Goal: Contribute content: Contribute content

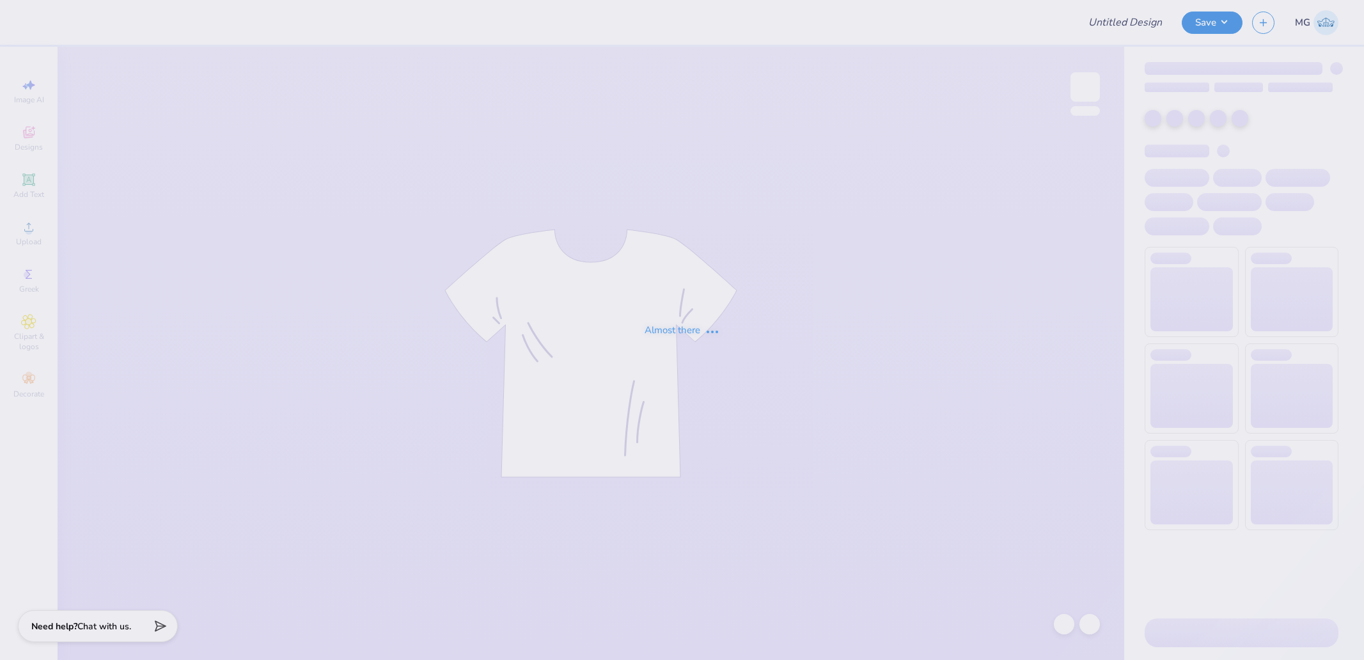
type input "Kappa Sigma Southseas"
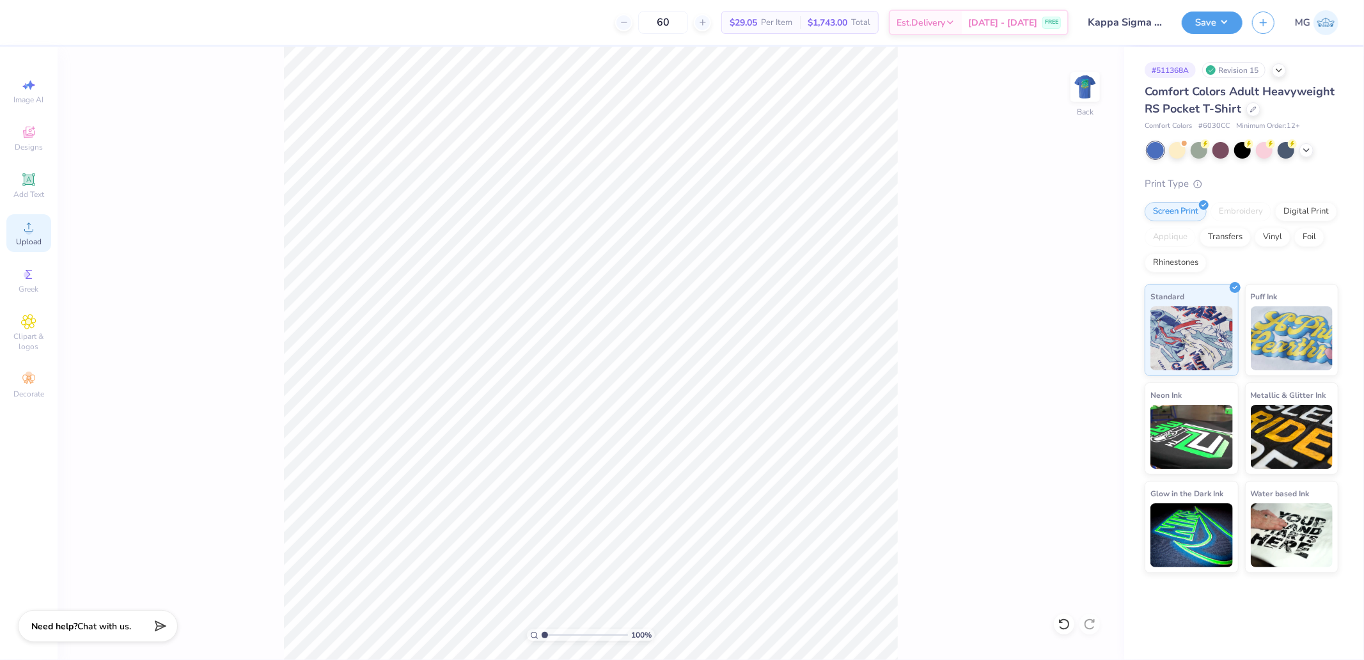
click at [27, 237] on span "Upload" at bounding box center [29, 242] width 26 height 10
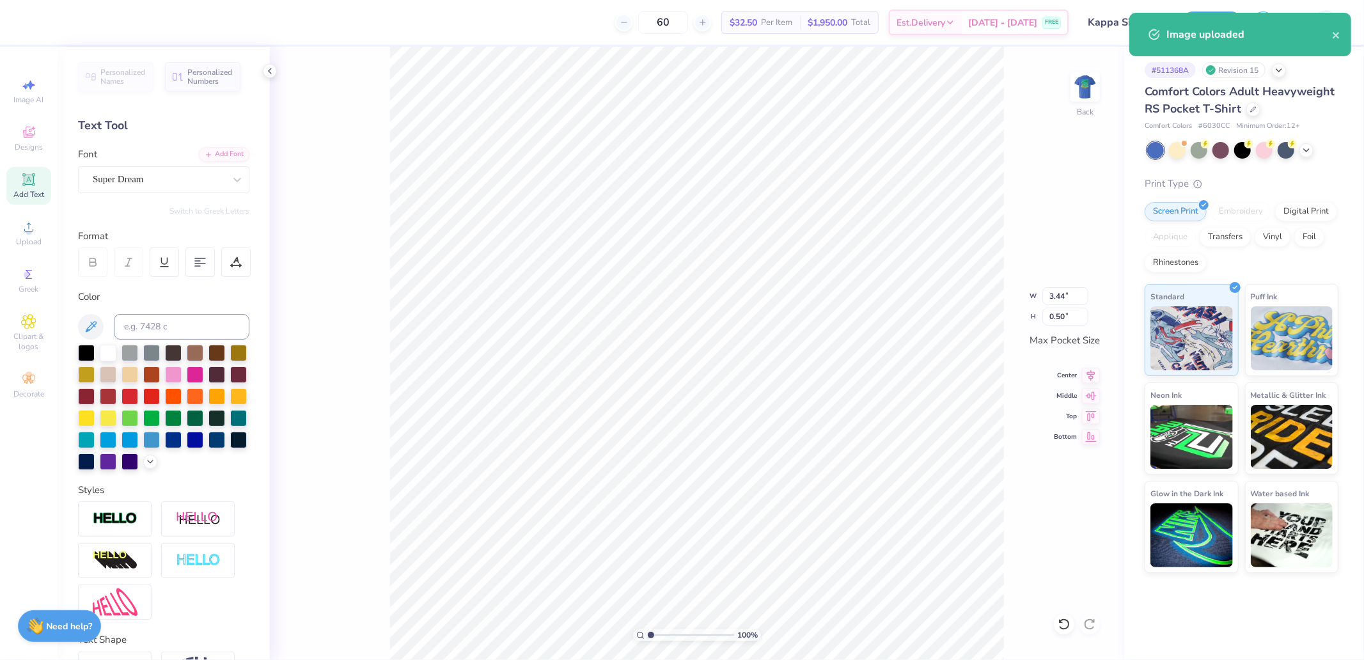
click at [145, 180] on div "Super Dream" at bounding box center [158, 179] width 134 height 20
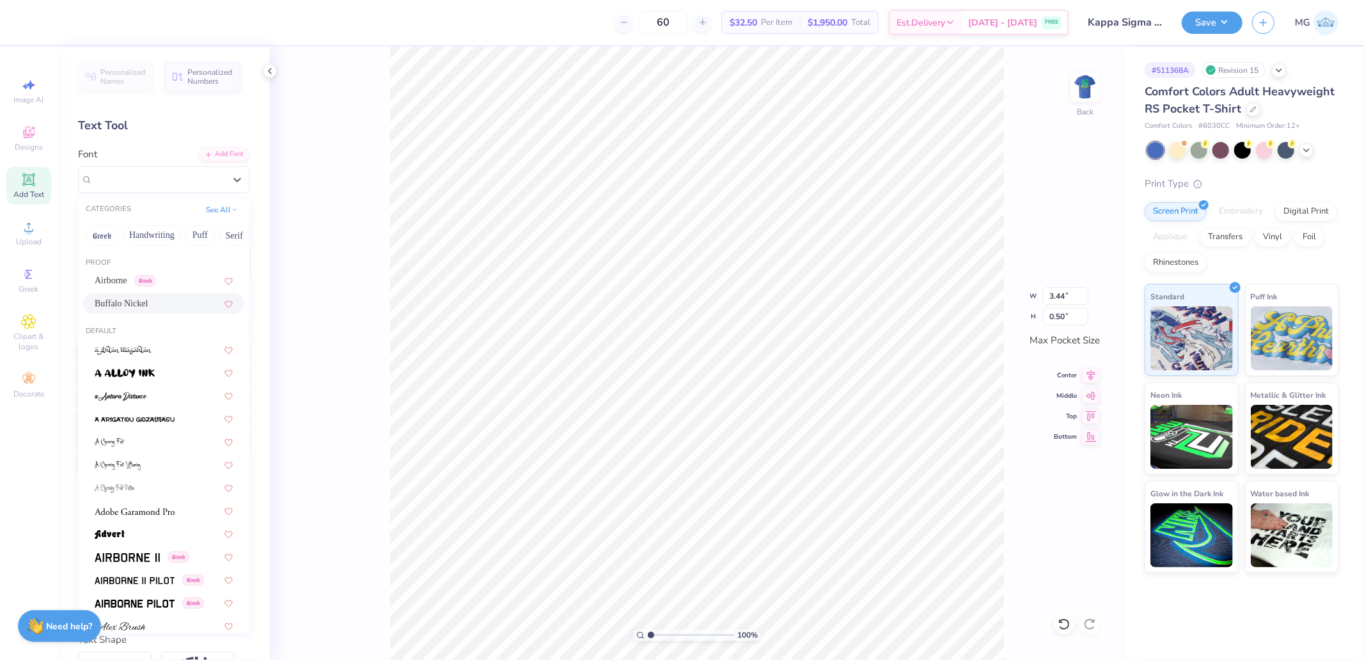
click at [125, 299] on span "Buffalo Nickel" at bounding box center [121, 303] width 53 height 13
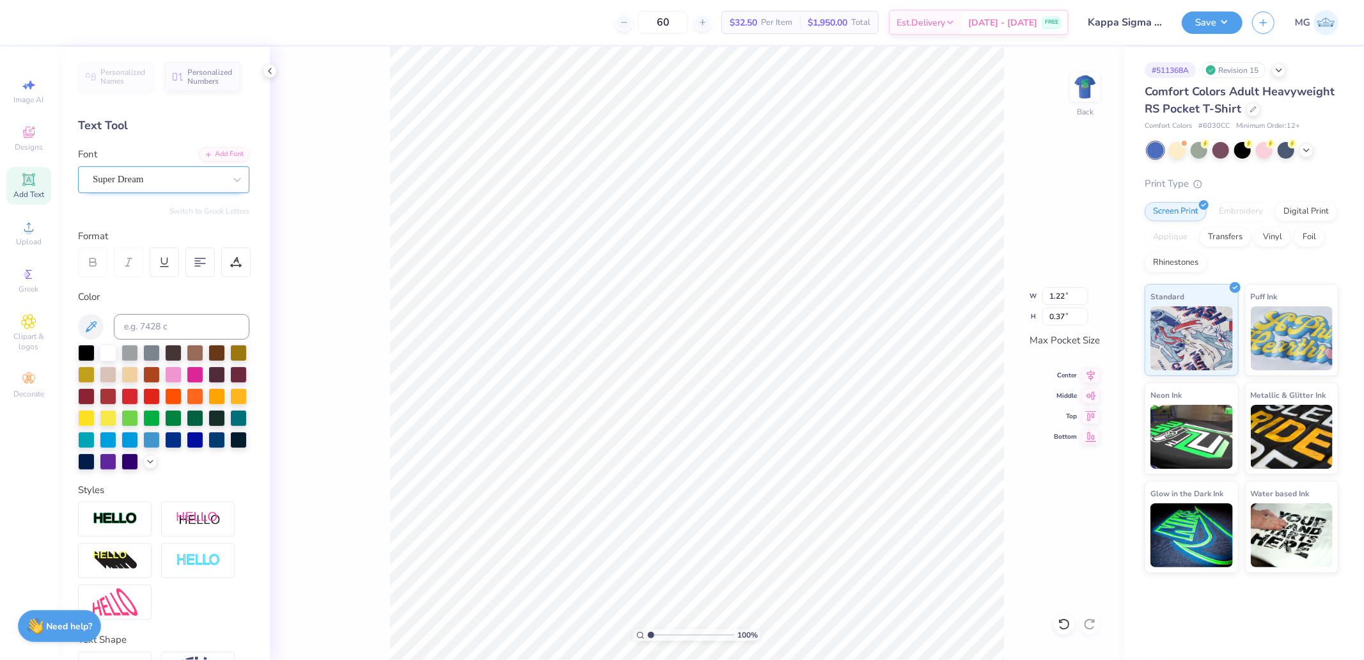
click at [129, 187] on div at bounding box center [159, 179] width 132 height 17
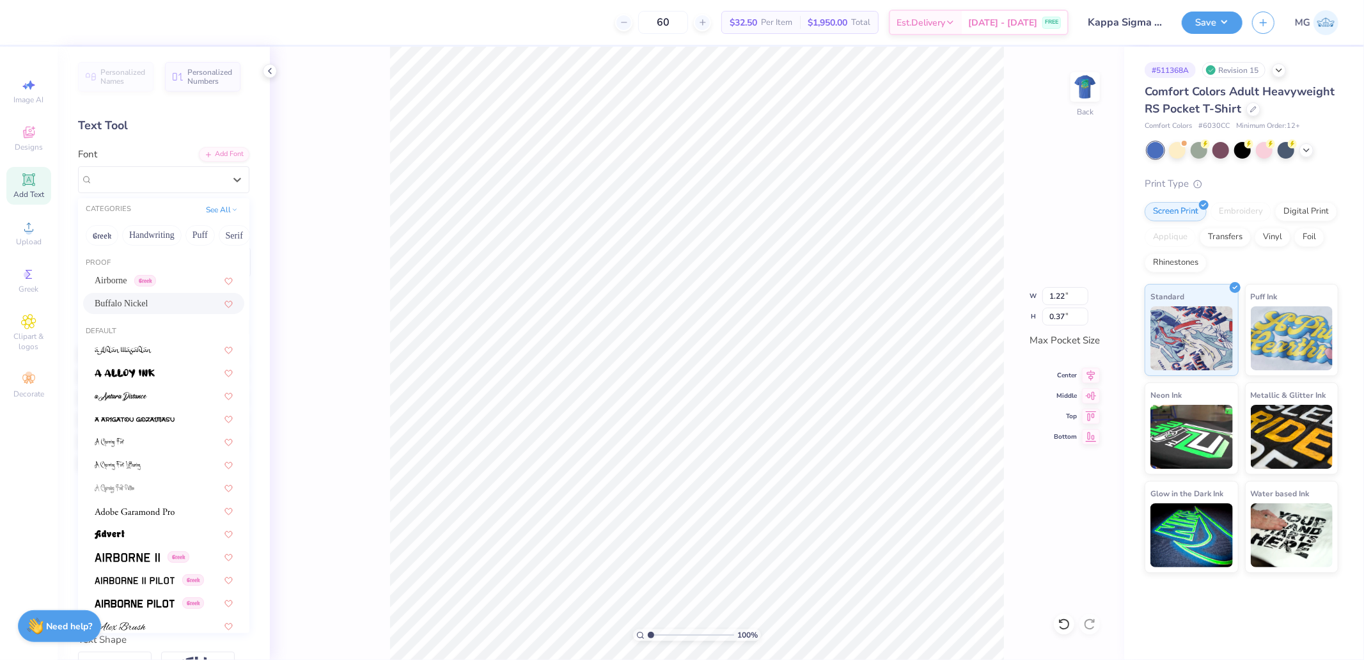
click at [121, 302] on span "Buffalo Nickel" at bounding box center [121, 303] width 53 height 13
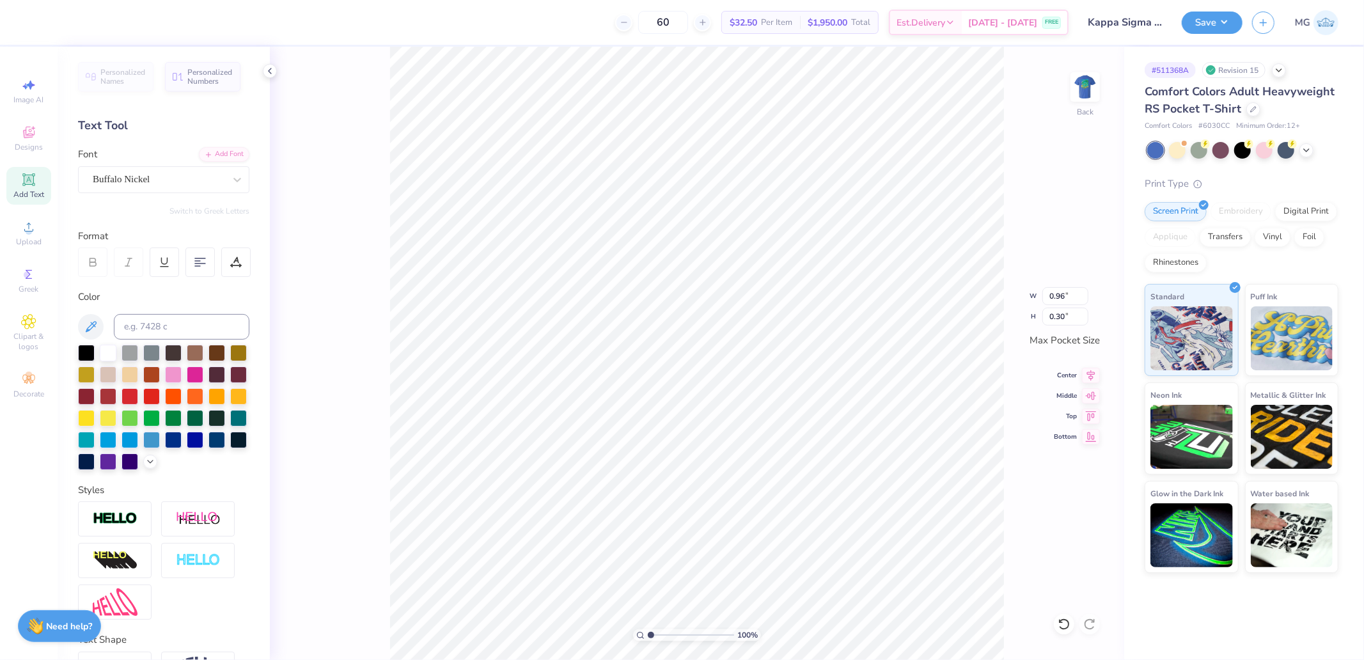
type input "0.96"
type input "0.30"
drag, startPoint x: 1089, startPoint y: 370, endPoint x: 1076, endPoint y: 365, distance: 13.5
click at [1089, 371] on icon at bounding box center [1091, 375] width 18 height 15
click at [1093, 375] on icon at bounding box center [1091, 373] width 18 height 15
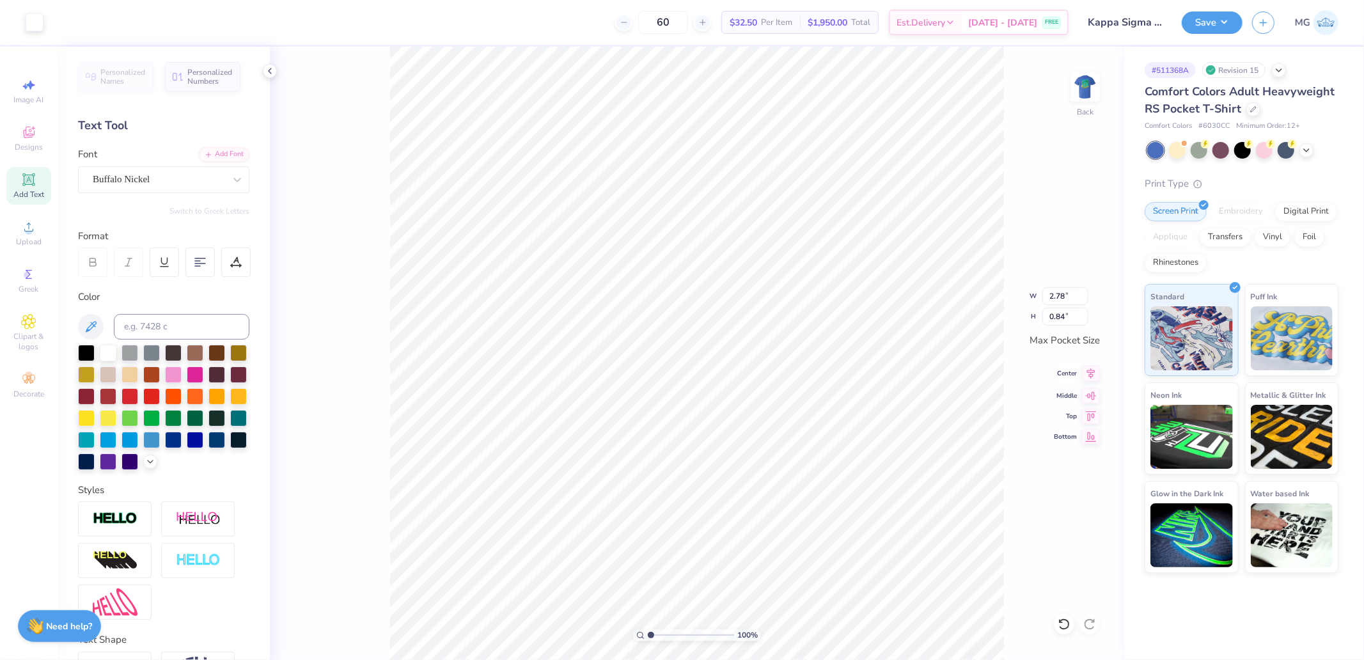
click at [1089, 375] on icon at bounding box center [1091, 373] width 8 height 11
click at [1063, 301] on input "2.92" at bounding box center [1065, 296] width 46 height 18
type input "3.50"
type input "2.29"
click at [1083, 74] on div at bounding box center [1085, 87] width 59 height 59
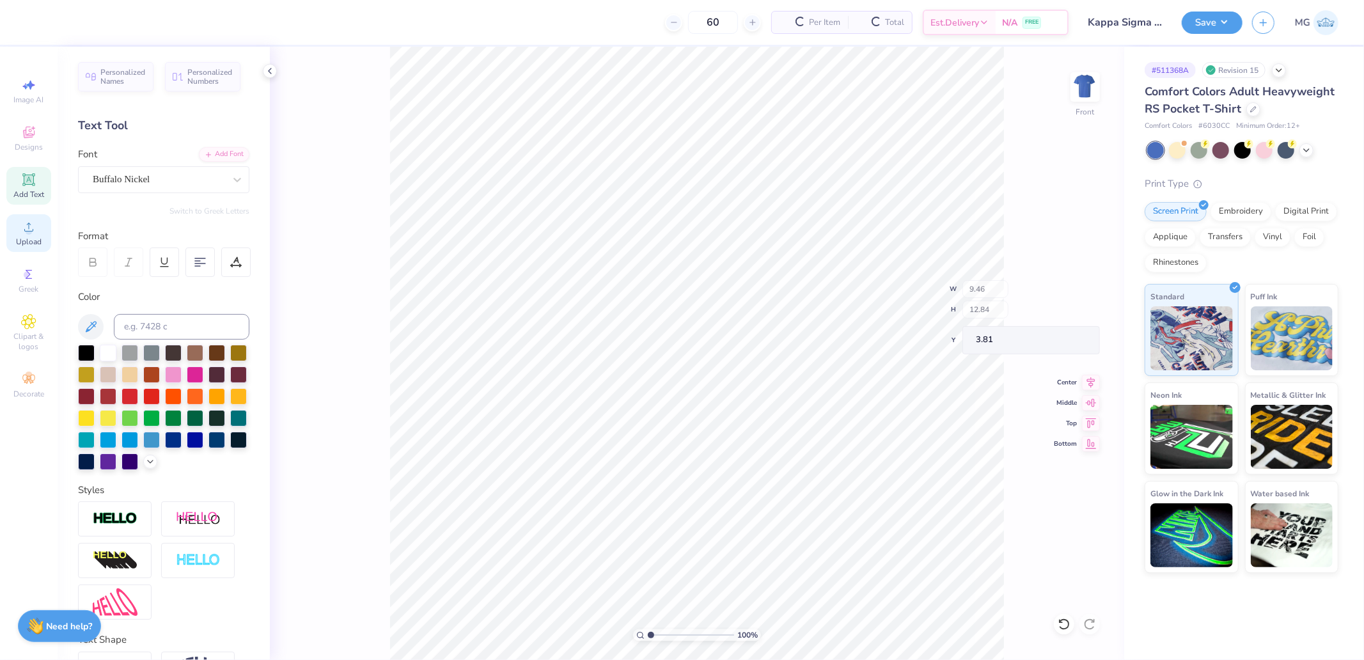
click at [23, 231] on icon at bounding box center [28, 226] width 15 height 15
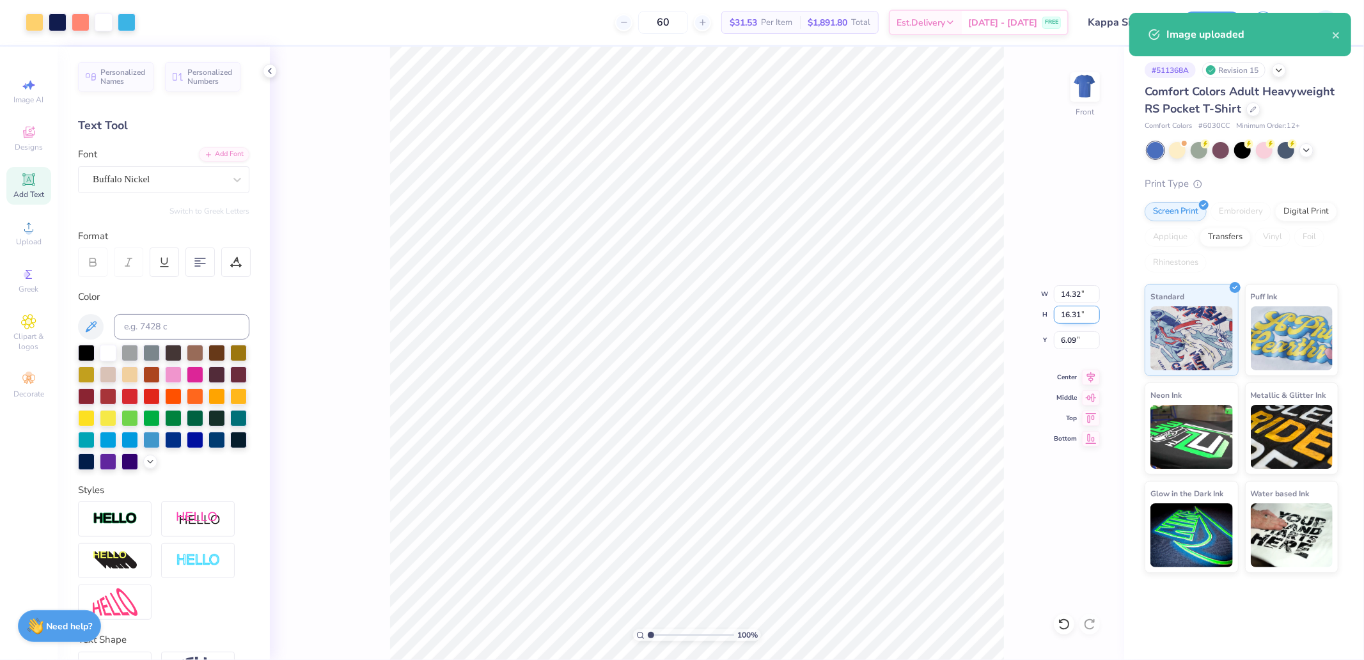
click at [1073, 308] on input "16.31" at bounding box center [1077, 315] width 46 height 18
click at [1076, 297] on input "14.32" at bounding box center [1077, 294] width 46 height 18
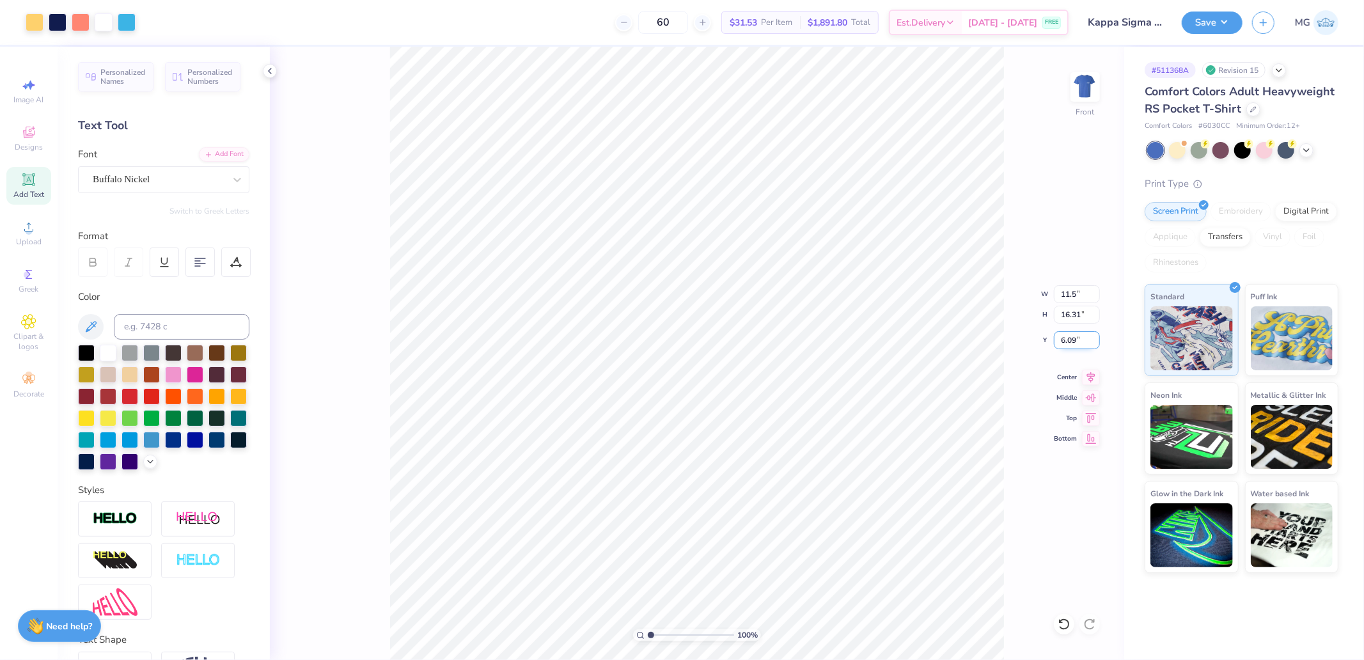
click at [1077, 335] on input "6.09" at bounding box center [1077, 340] width 46 height 18
type input "11.50"
type input "13.10"
type input "3.00"
click at [1207, 29] on button "Save" at bounding box center [1212, 21] width 61 height 22
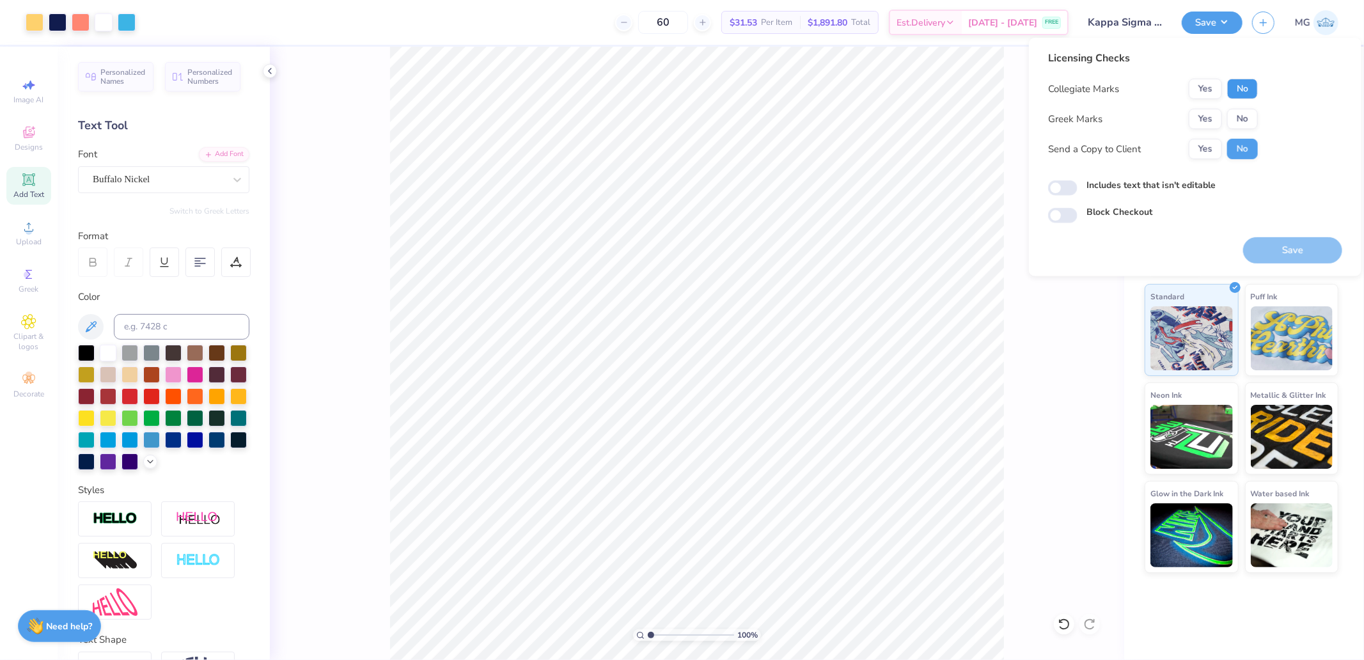
click at [1237, 86] on button "No" at bounding box center [1242, 89] width 31 height 20
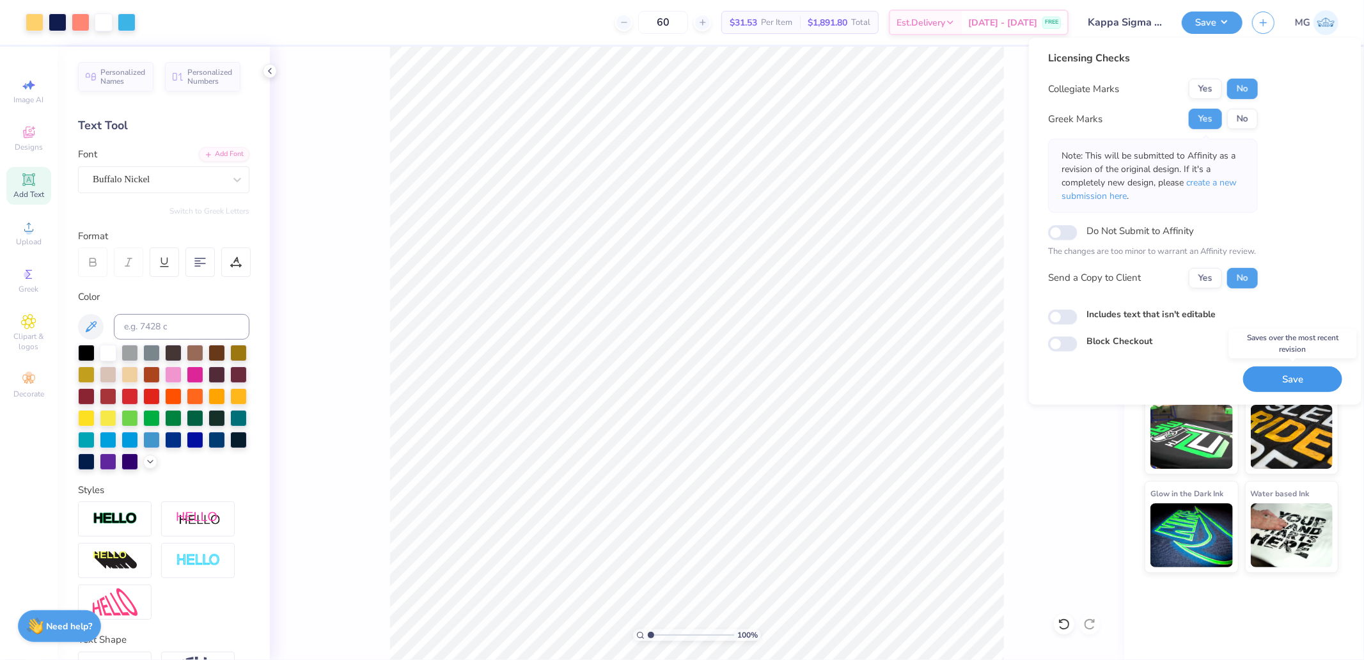
click at [1297, 381] on button "Save" at bounding box center [1292, 379] width 99 height 26
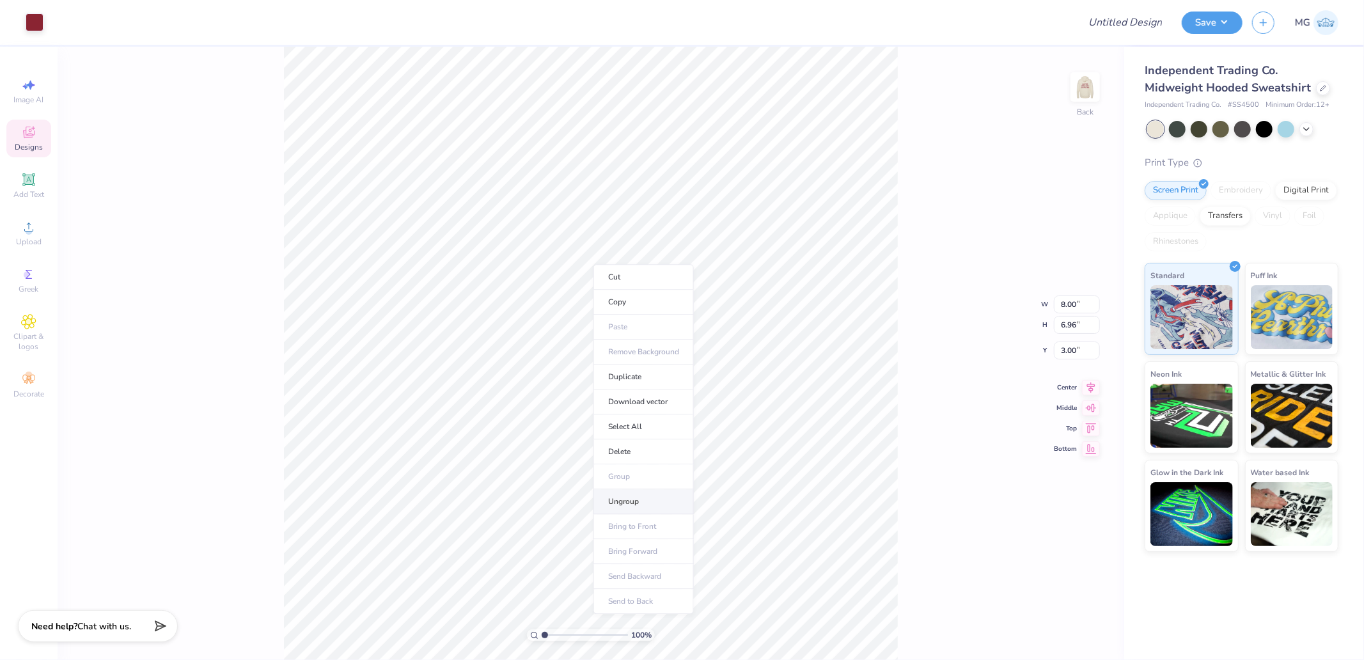
click at [629, 501] on li "Ungroup" at bounding box center [643, 501] width 100 height 25
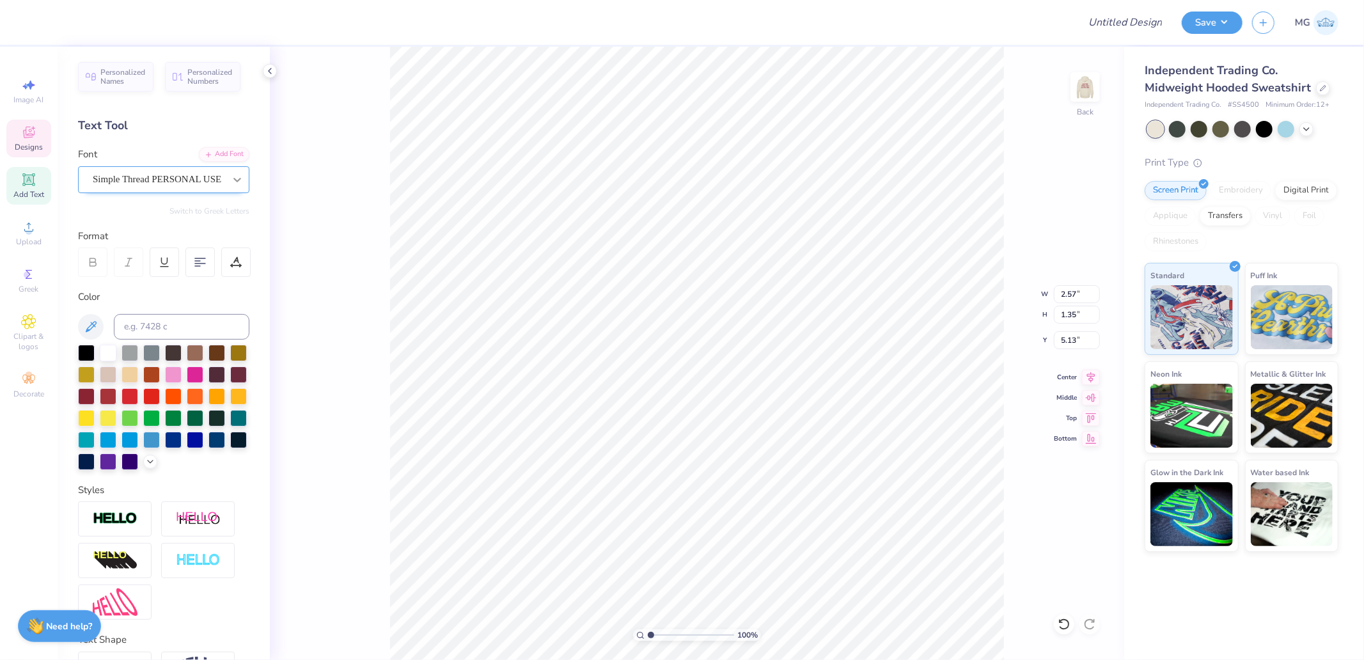
click at [231, 182] on icon at bounding box center [237, 179] width 13 height 13
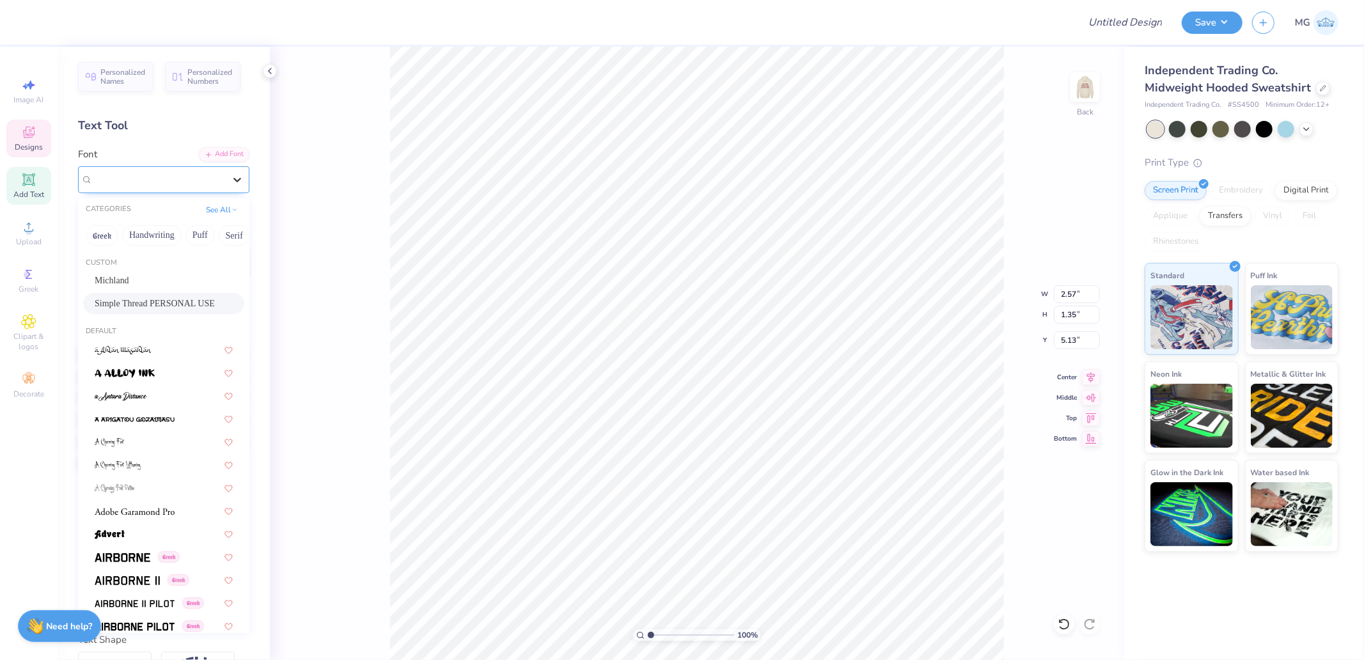
click at [231, 182] on icon at bounding box center [237, 179] width 13 height 13
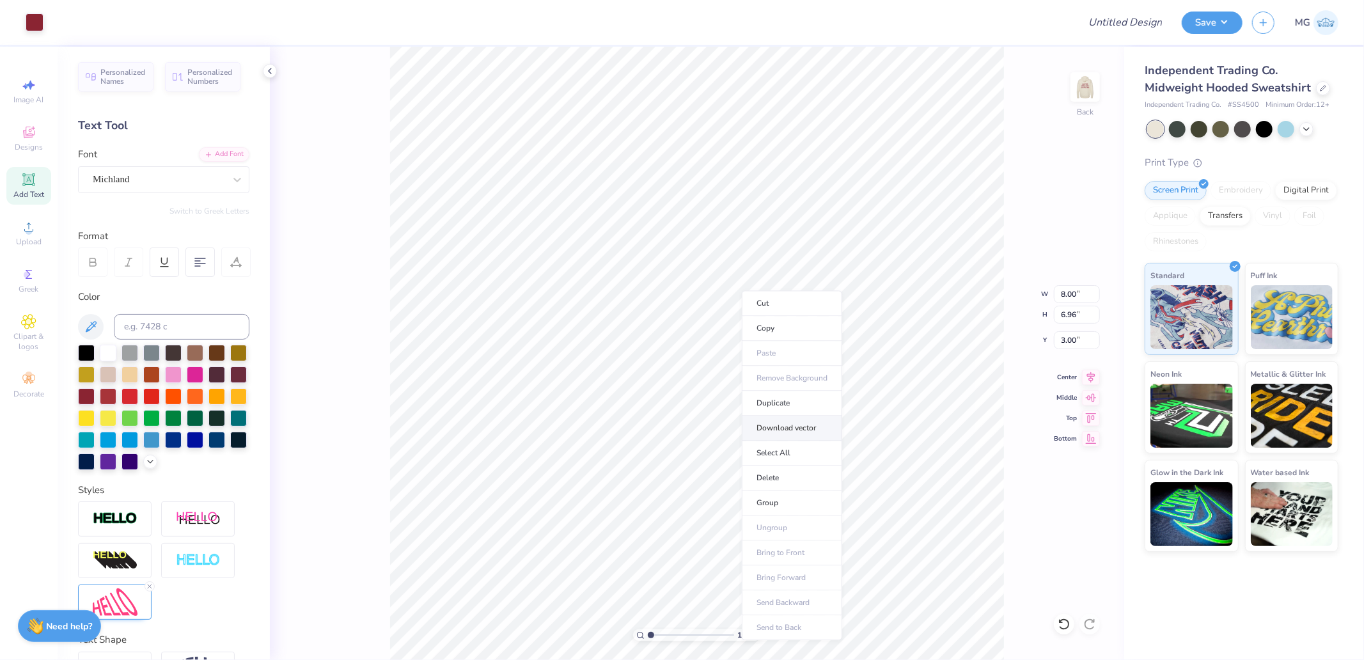
click at [785, 424] on li "Download vector" at bounding box center [792, 428] width 100 height 25
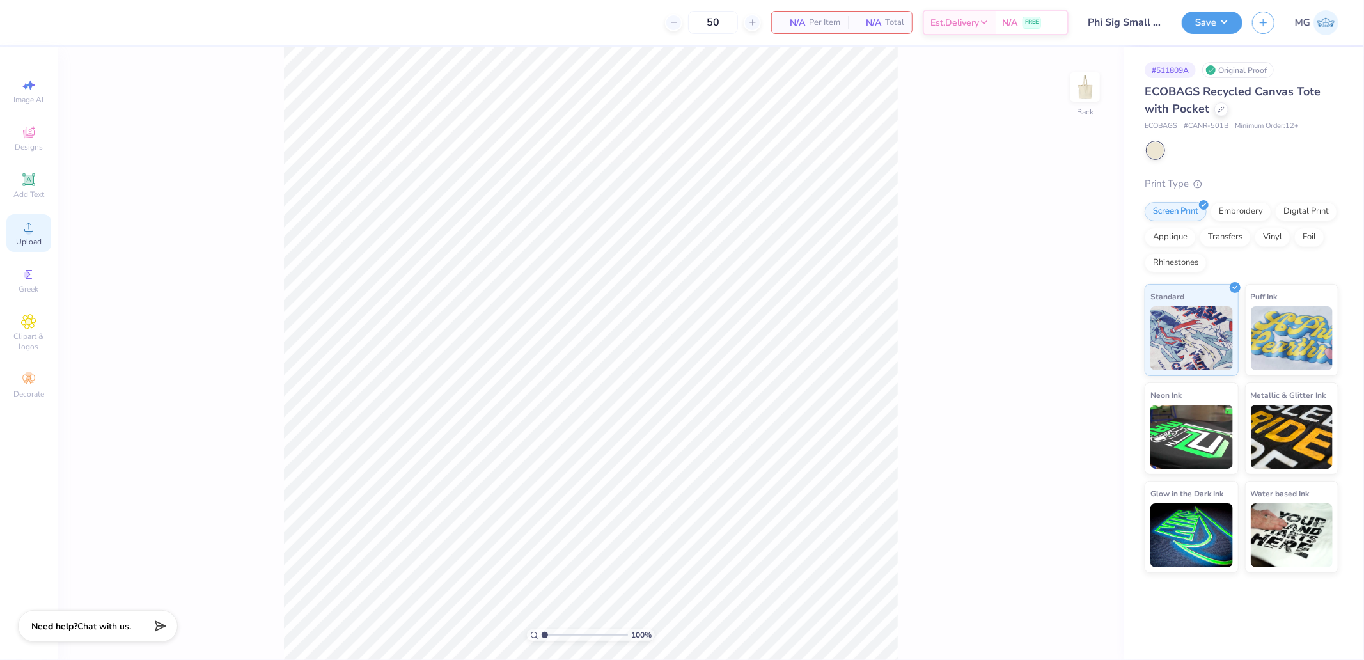
click at [33, 229] on icon at bounding box center [28, 226] width 15 height 15
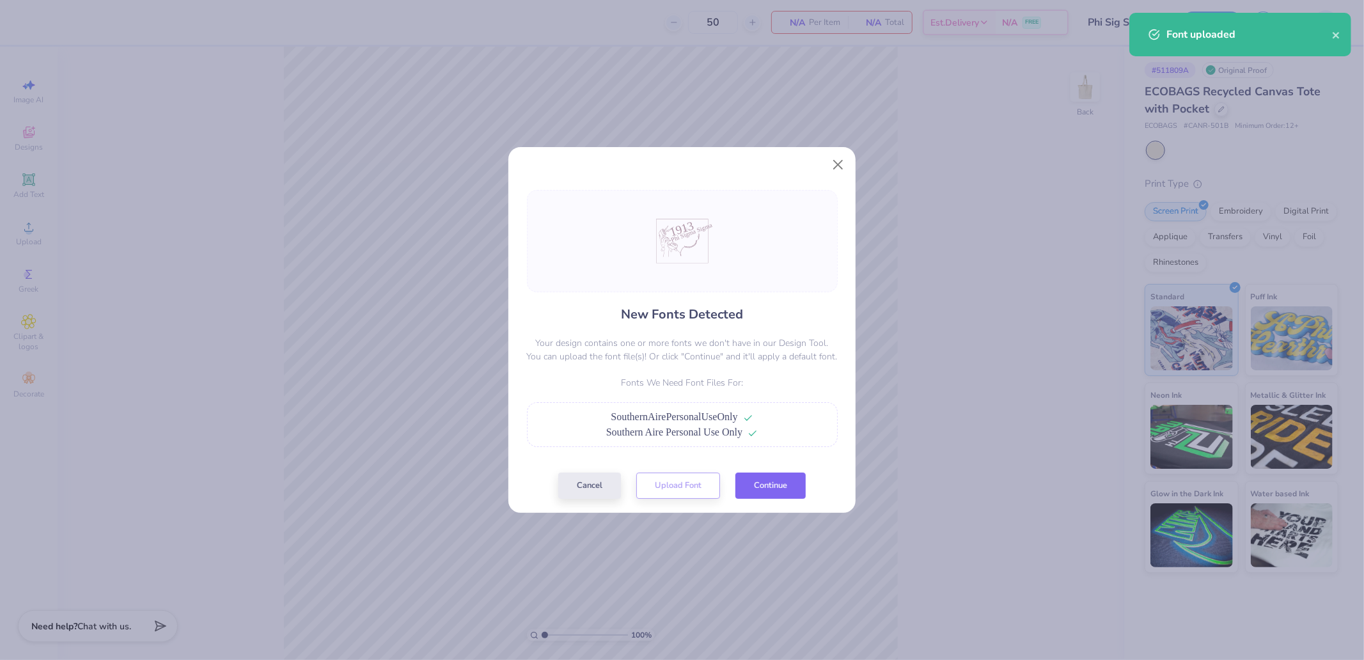
click at [760, 485] on button "Continue" at bounding box center [770, 486] width 70 height 26
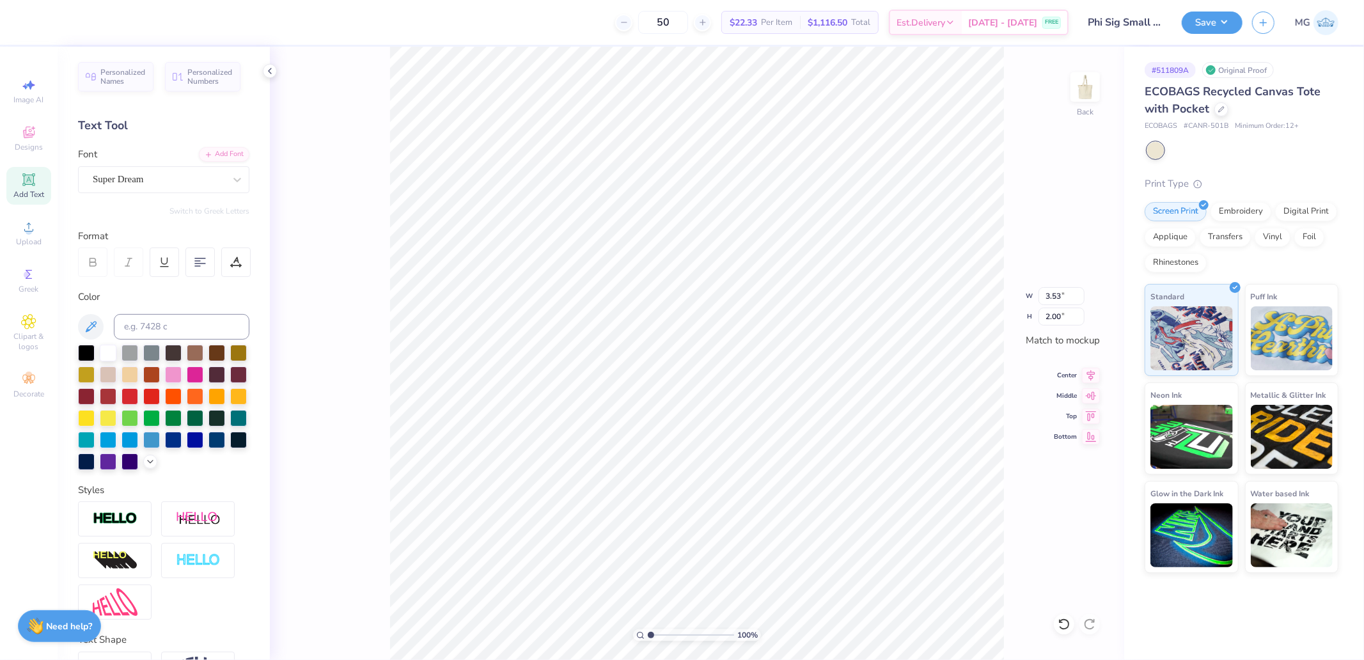
click at [136, 175] on div "Super Dream" at bounding box center [158, 179] width 134 height 20
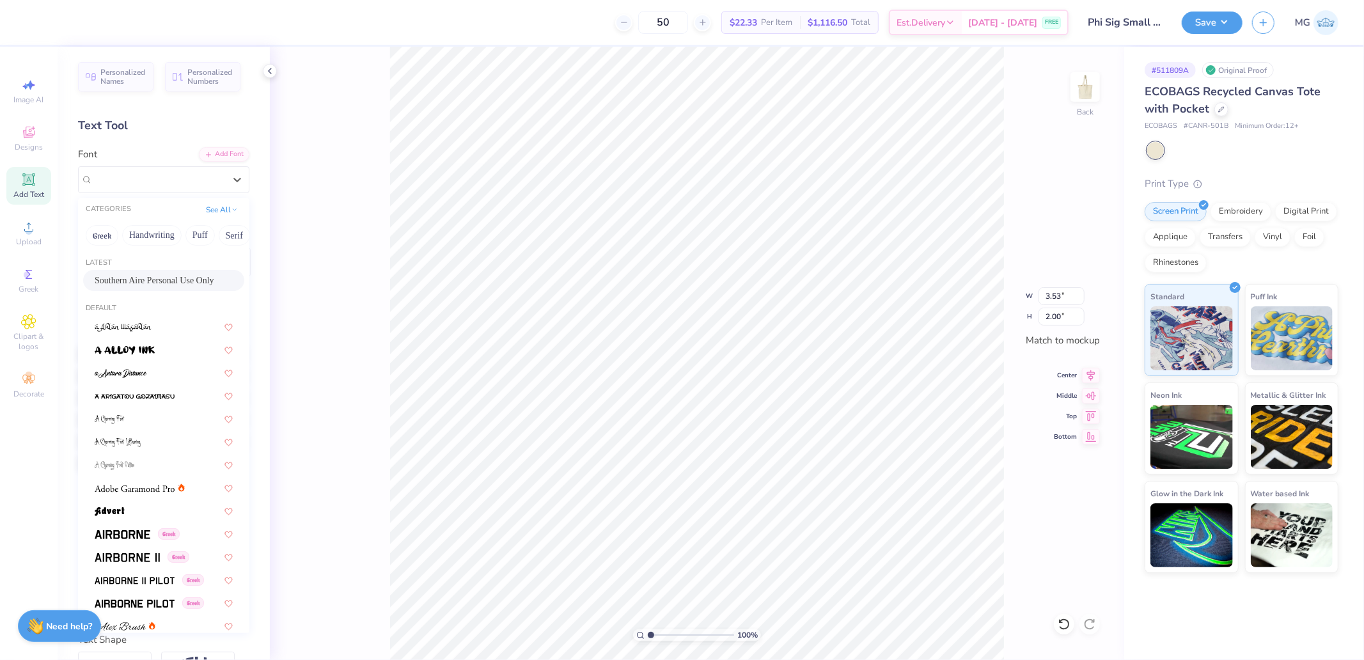
click at [138, 280] on span "Southern Aire Personal Use Only" at bounding box center [155, 280] width 120 height 13
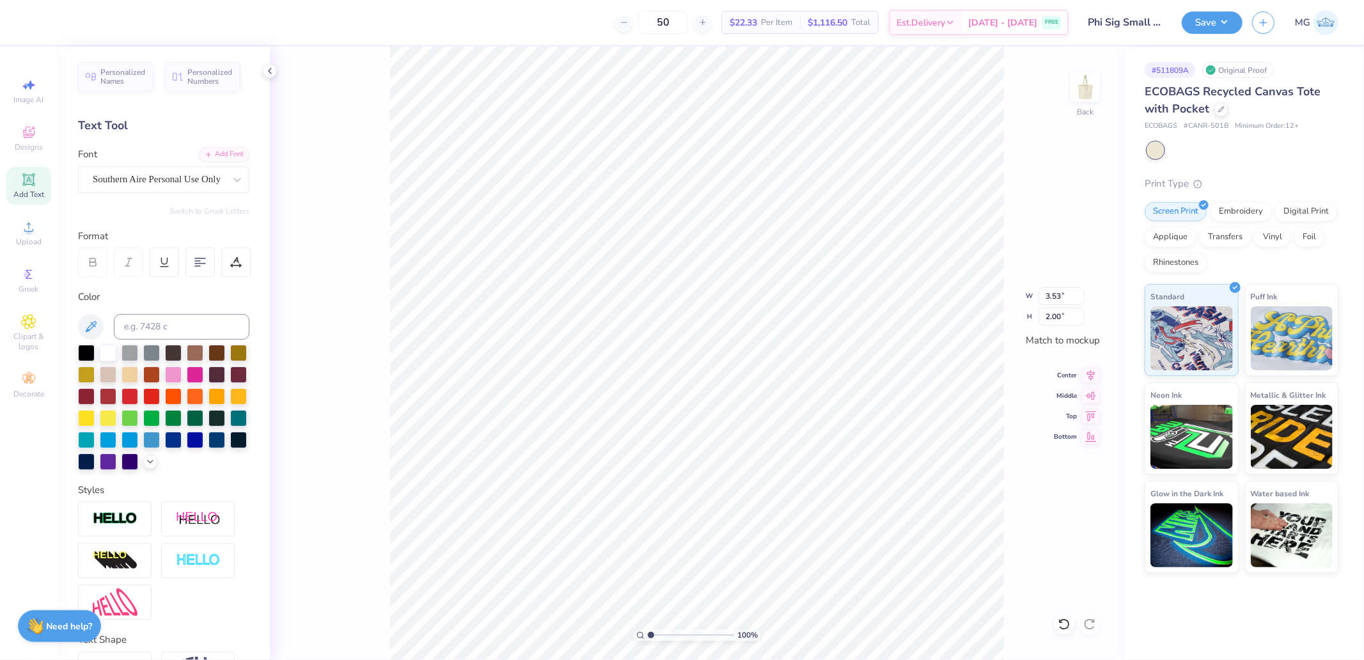
type input "1.32"
type input "0.77"
type input "6.41"
type input "2.73"
click at [152, 171] on div at bounding box center [159, 179] width 132 height 17
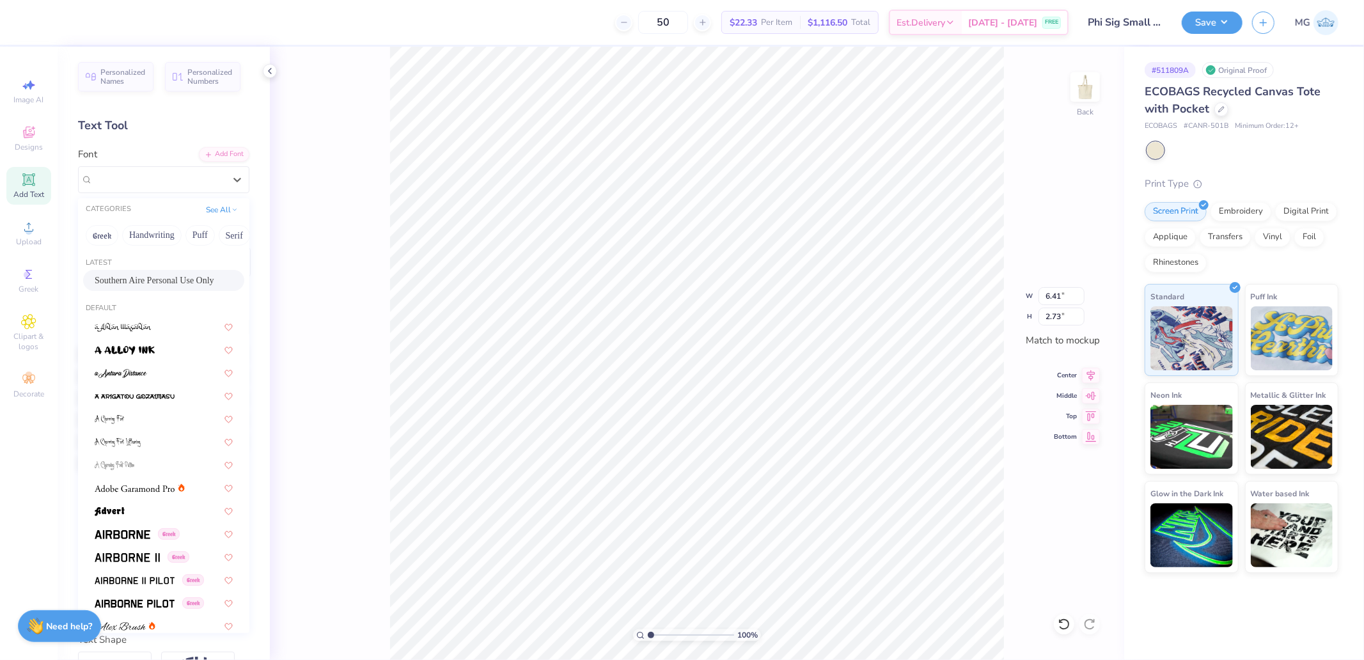
click at [137, 272] on div "Southern Aire Personal Use Only" at bounding box center [163, 280] width 161 height 21
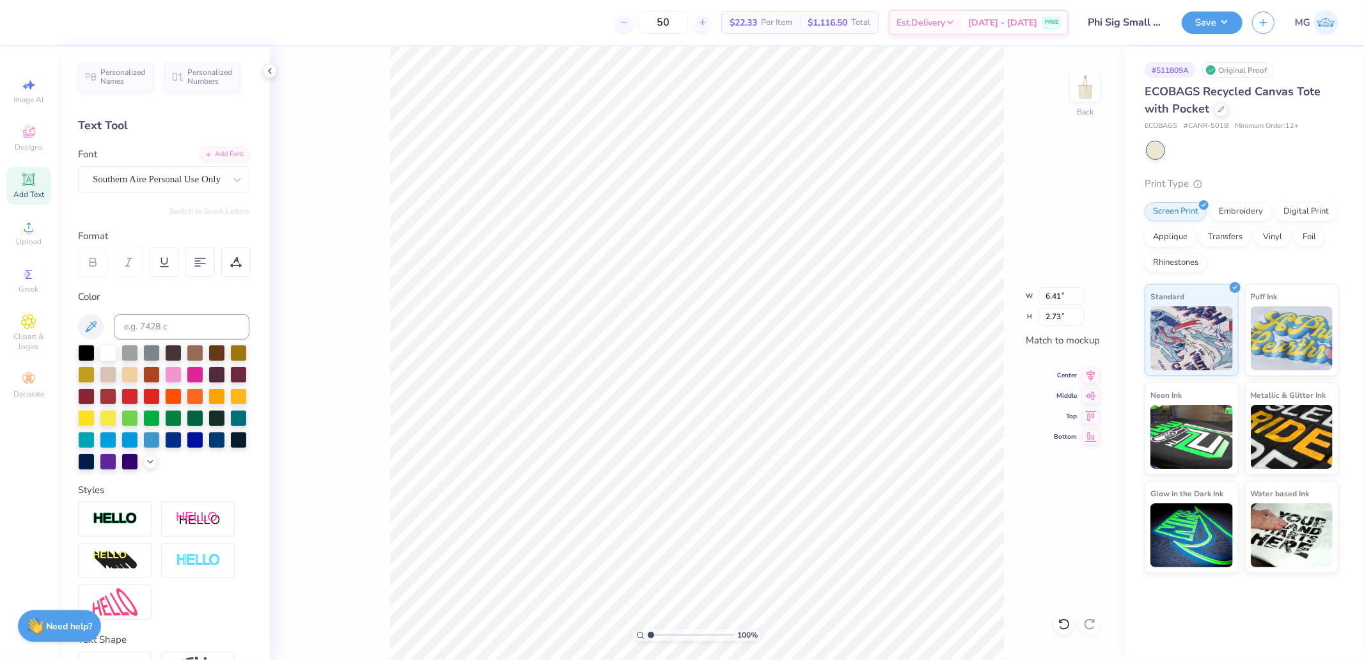
type input "4.63"
type input "1.91"
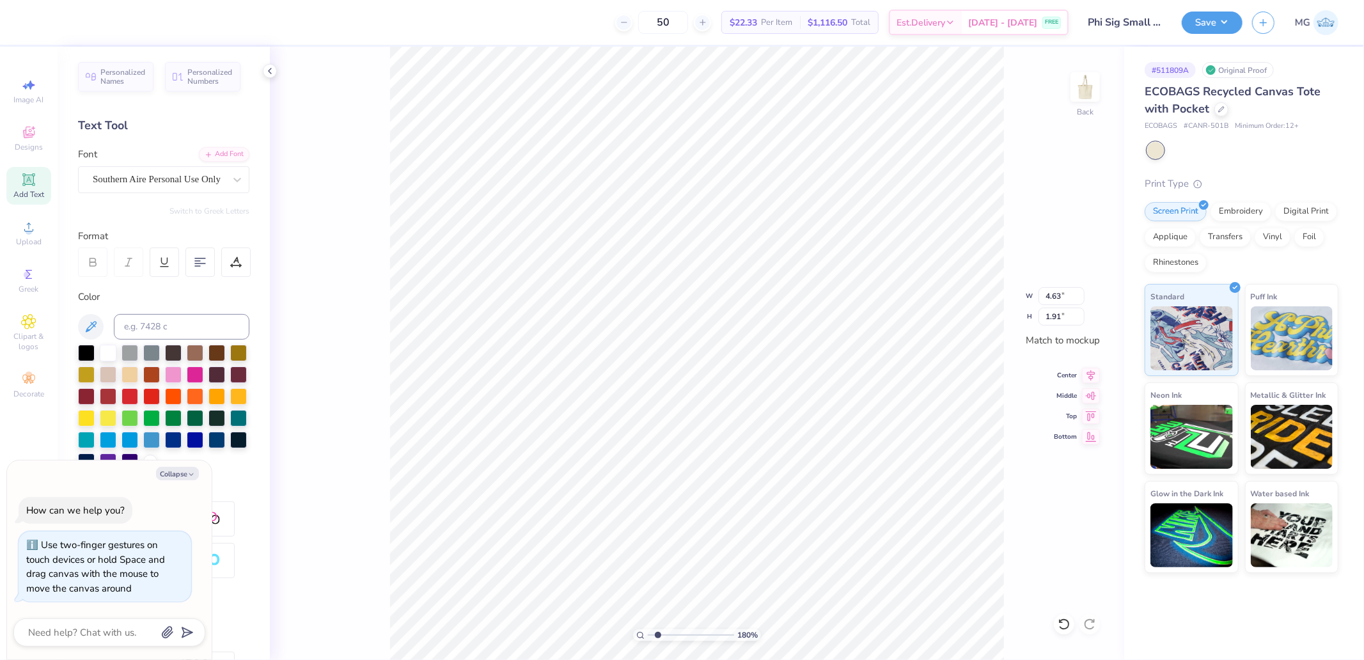
type input "1.88"
click at [659, 634] on input "range" at bounding box center [691, 635] width 86 height 12
type textarea "x"
type input "1.32"
type input "0.77"
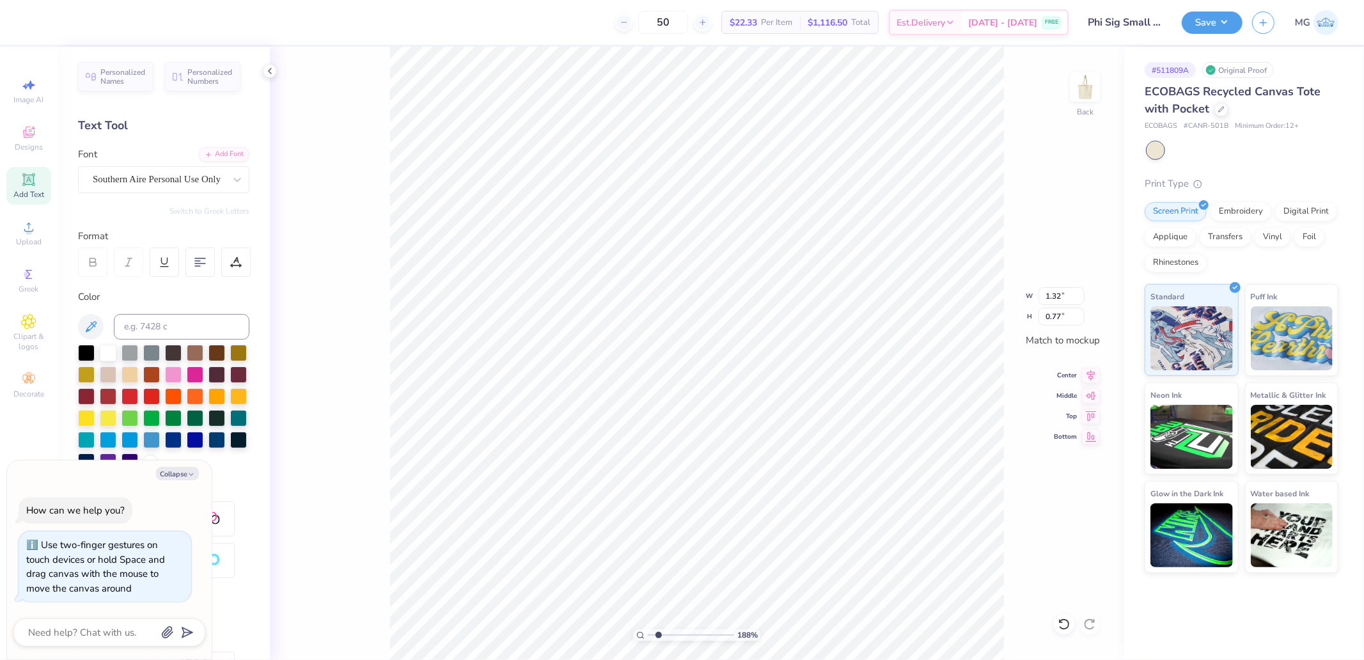
type textarea "x"
type input "4.63"
type input "1.91"
type textarea "x"
type input "7.36"
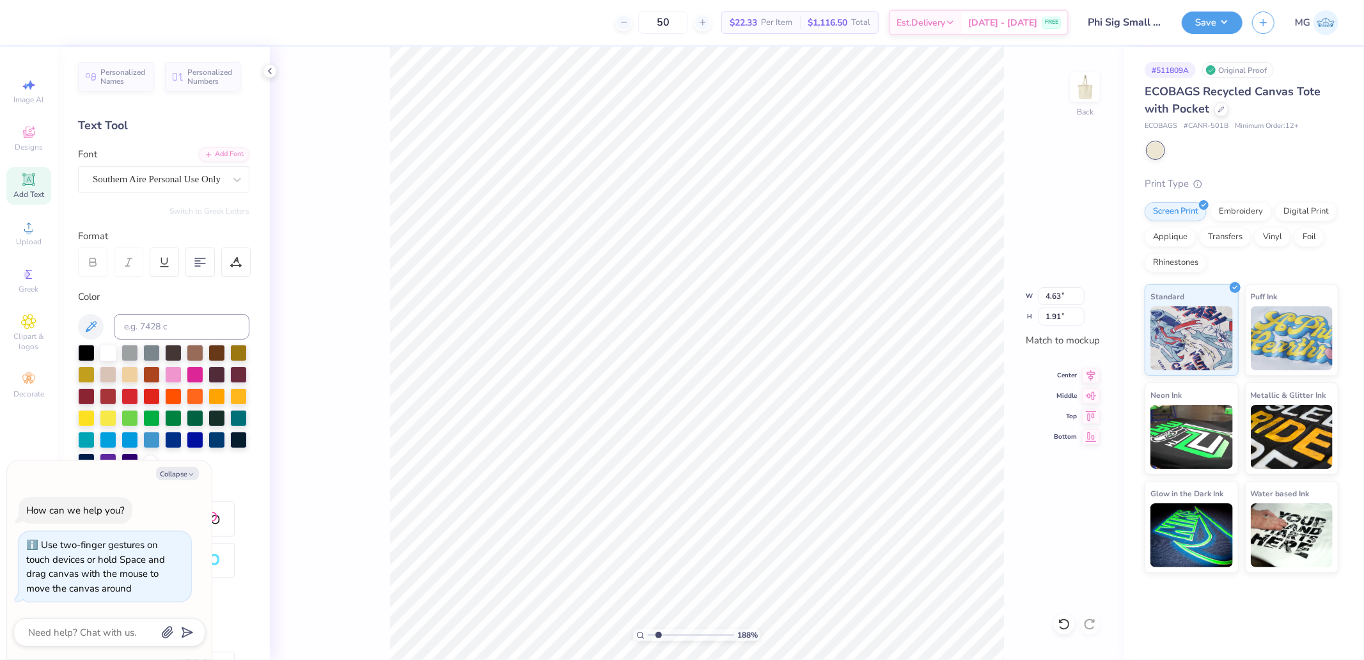
type input "6.20"
type textarea "x"
drag, startPoint x: 660, startPoint y: 636, endPoint x: 645, endPoint y: 634, distance: 15.5
type input "1"
click at [648, 634] on input "range" at bounding box center [691, 635] width 86 height 12
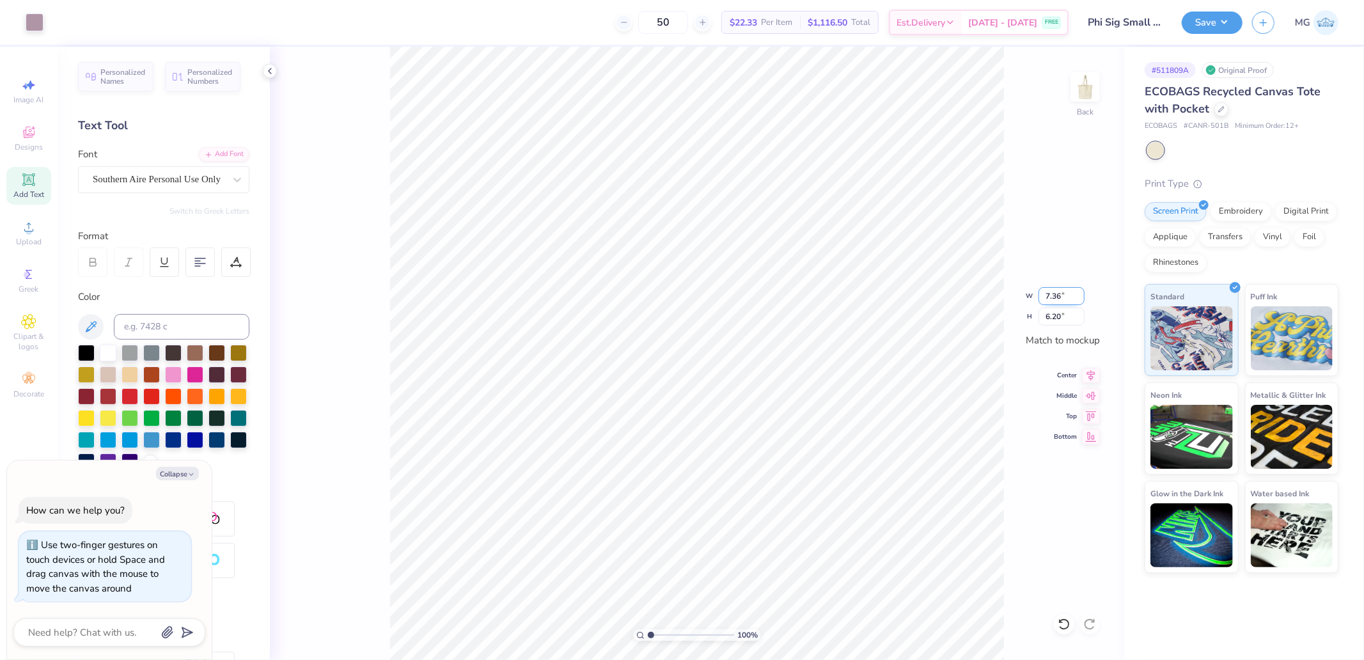
click at [1059, 294] on input "7.36" at bounding box center [1061, 296] width 46 height 18
type input "10"
type textarea "x"
type input "8.51"
type input "7.17"
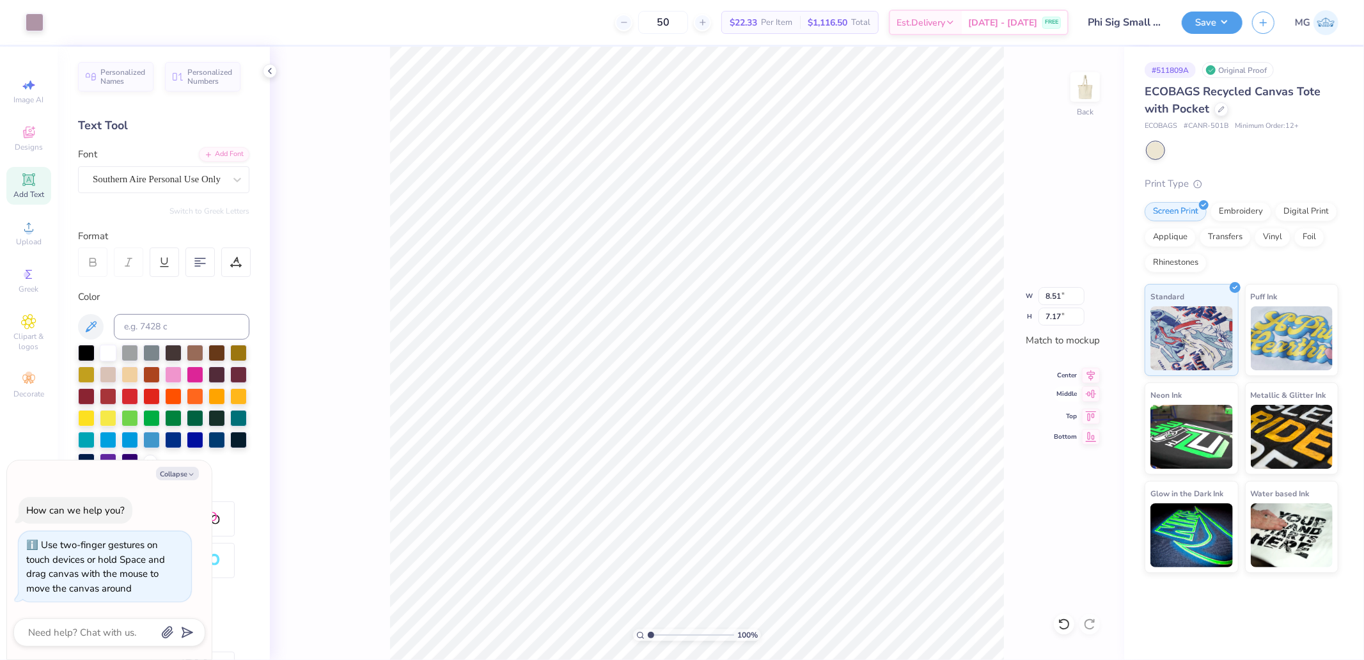
click at [1092, 369] on icon at bounding box center [1091, 375] width 18 height 15
click at [1092, 396] on icon at bounding box center [1091, 393] width 18 height 15
click at [1060, 284] on div "100 % Back W 8.51 8.51 " H 7.17 7.17 " Match to mockup Center Middle Top Bottom" at bounding box center [697, 353] width 854 height 613
click at [1065, 290] on div "100 % Back" at bounding box center [697, 353] width 854 height 613
type textarea "x"
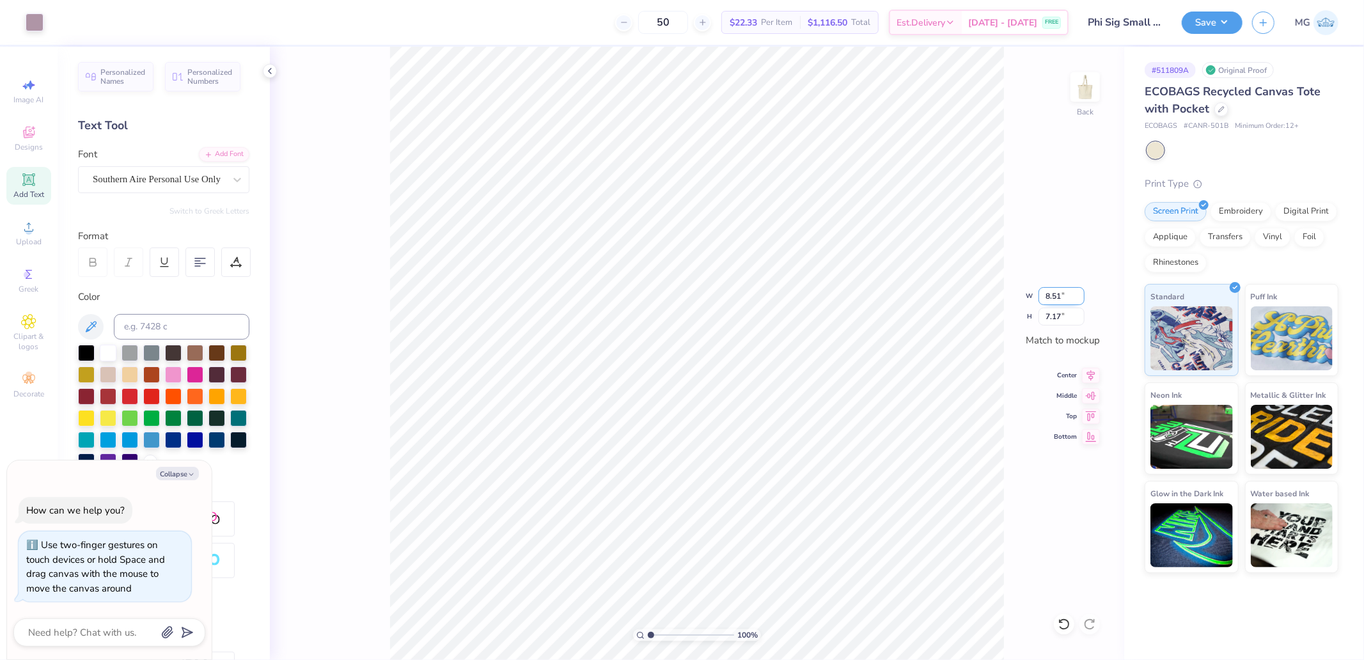
click at [1070, 296] on input "8.51" at bounding box center [1061, 296] width 46 height 18
type input "9"
type textarea "x"
click at [1060, 290] on input "8.51" at bounding box center [1061, 296] width 46 height 18
type input "8.5"
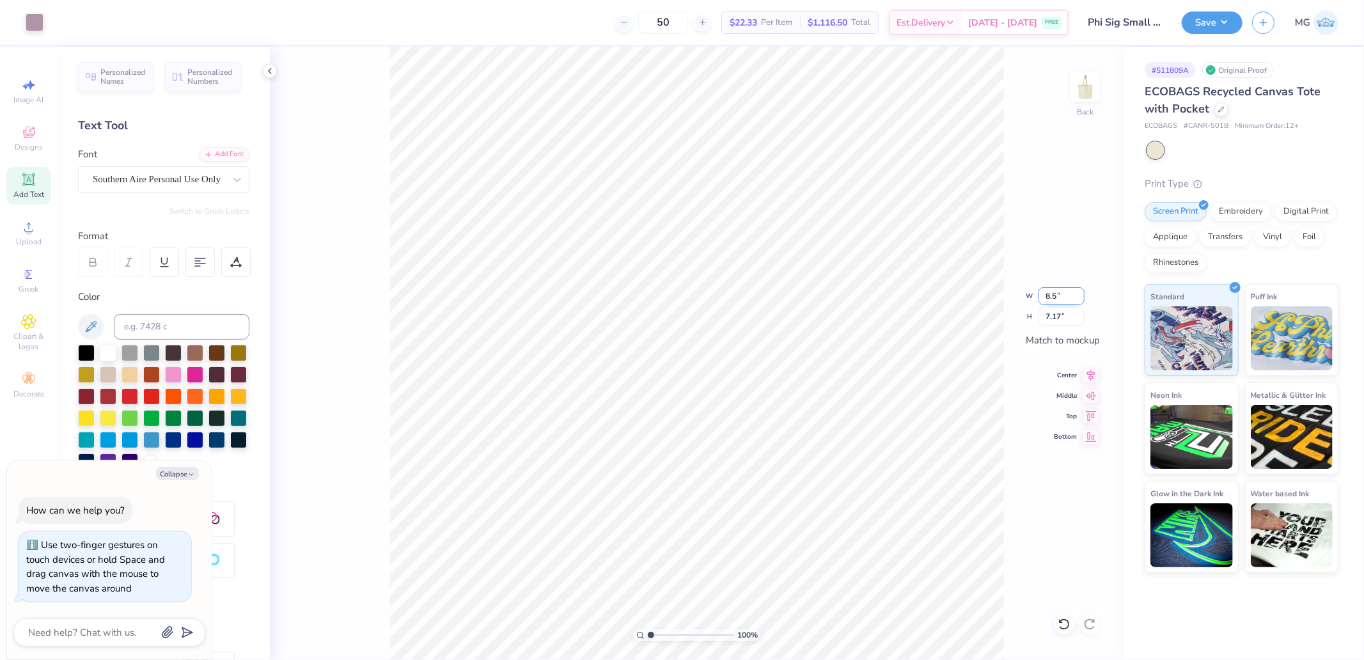
type textarea "x"
type input "8.50"
type input "7.16"
click at [1091, 395] on icon at bounding box center [1091, 393] width 18 height 15
click at [1246, 17] on div "Save MG" at bounding box center [1273, 22] width 182 height 45
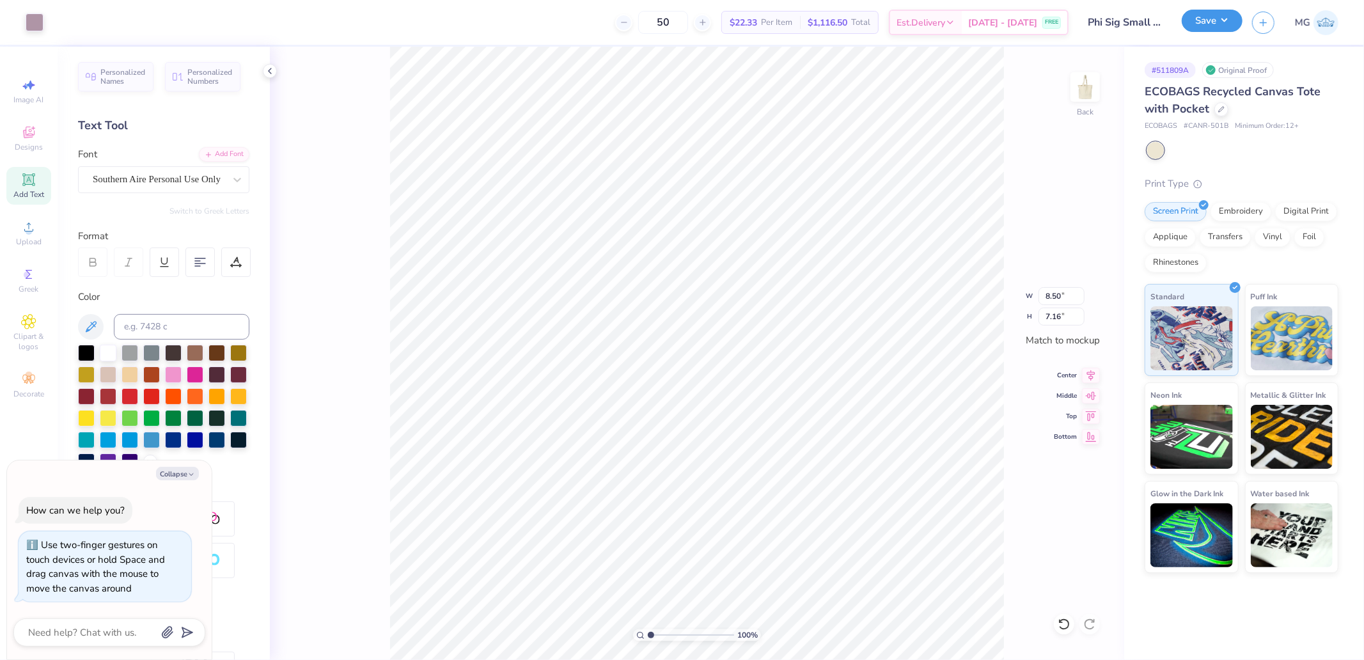
click at [1216, 23] on button "Save" at bounding box center [1212, 21] width 61 height 22
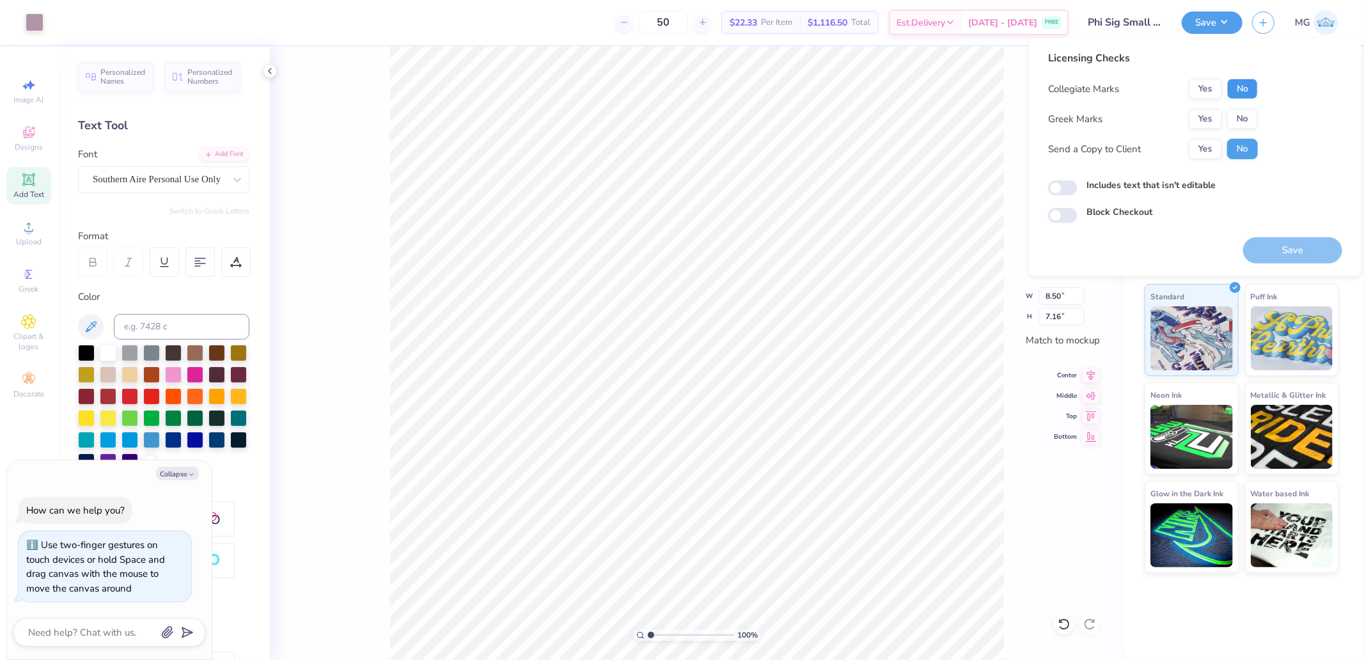
click at [1241, 91] on button "No" at bounding box center [1242, 89] width 31 height 20
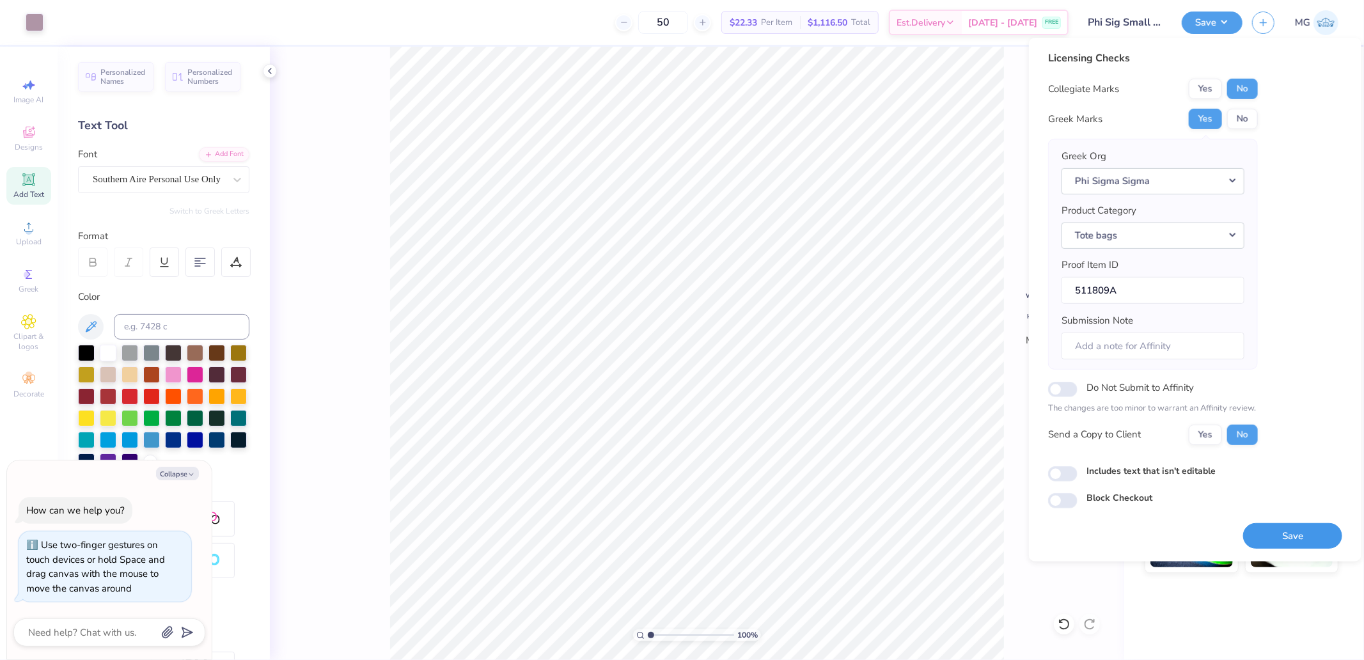
click at [1290, 545] on button "Save" at bounding box center [1292, 535] width 99 height 26
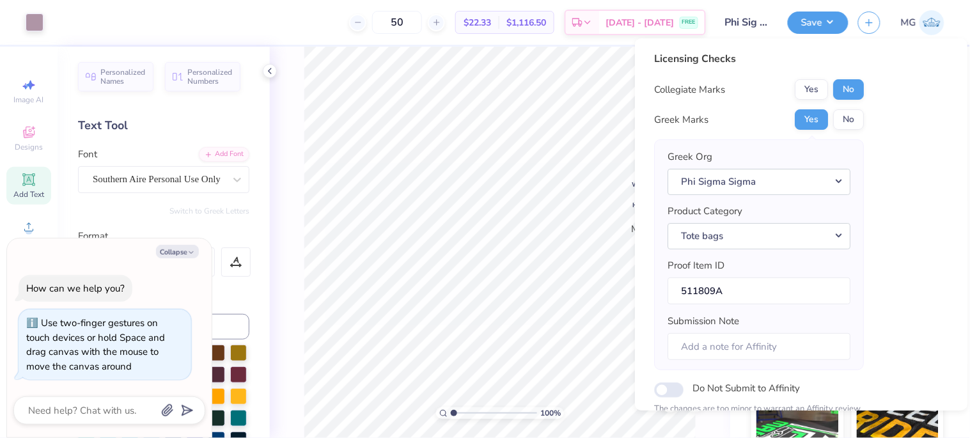
type textarea "x"
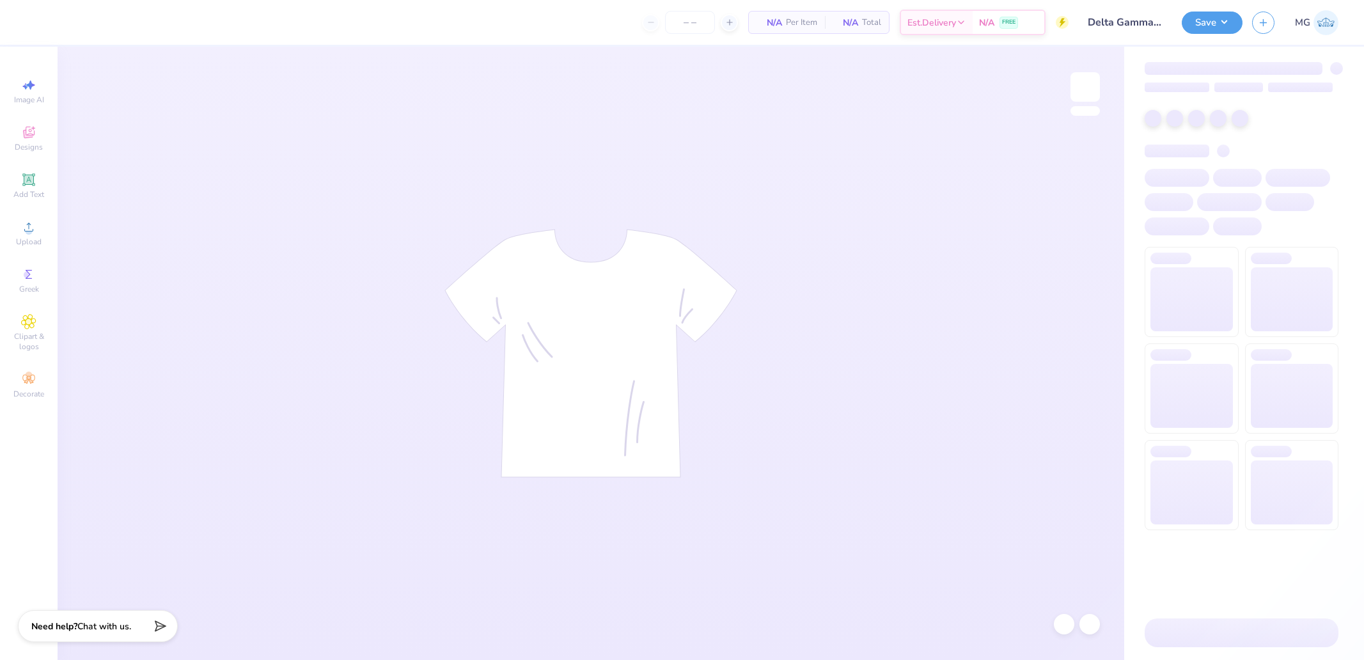
type input "100"
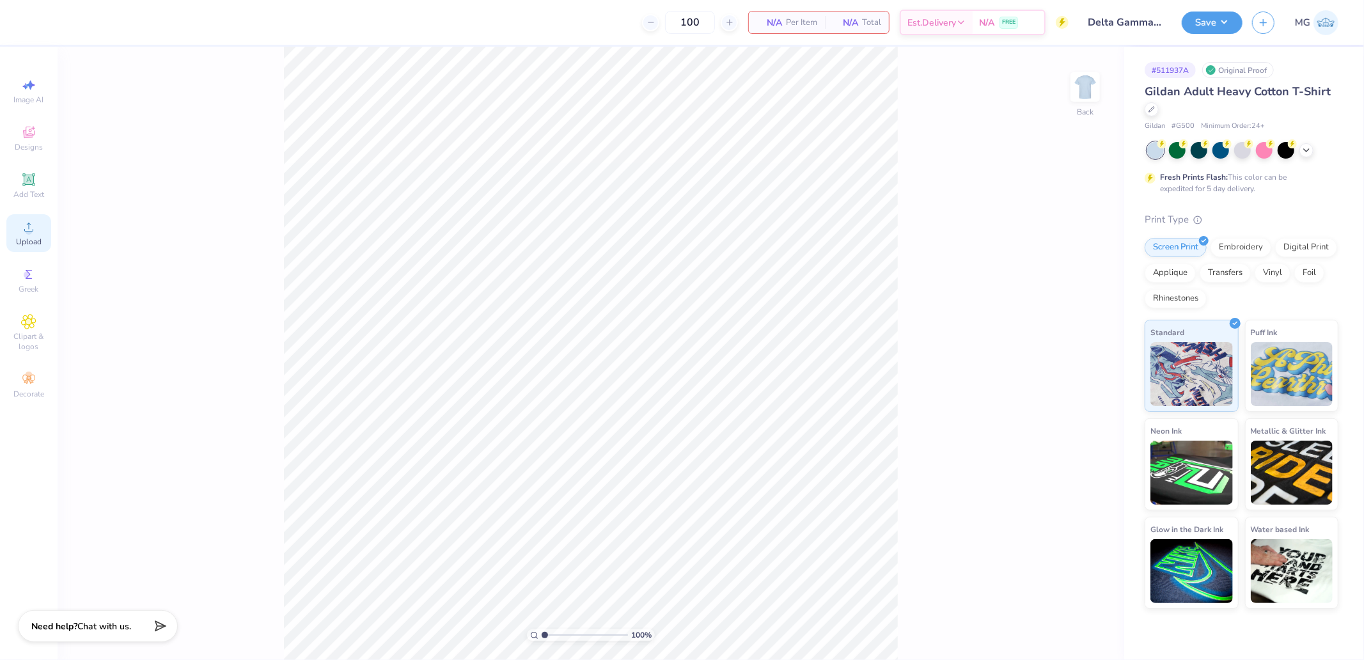
click at [28, 227] on icon at bounding box center [28, 226] width 15 height 15
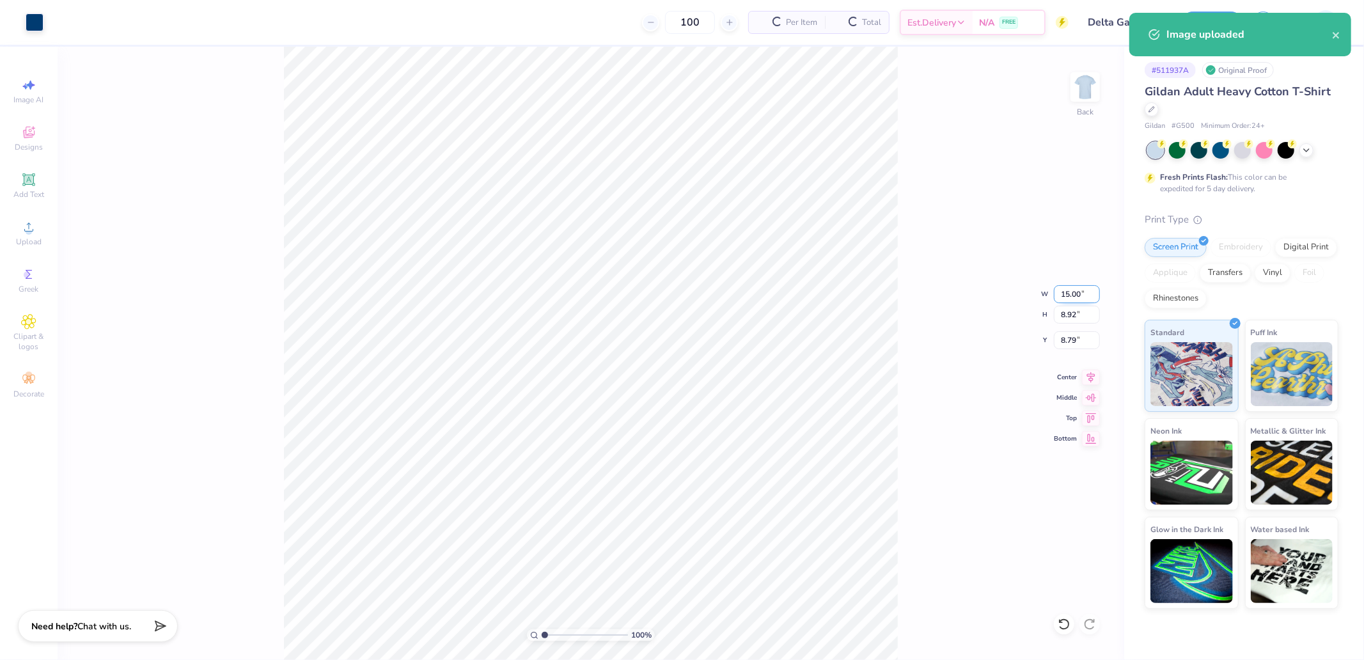
click at [1077, 293] on input "15.00" at bounding box center [1077, 294] width 46 height 18
type input "3.00"
type input "1.78"
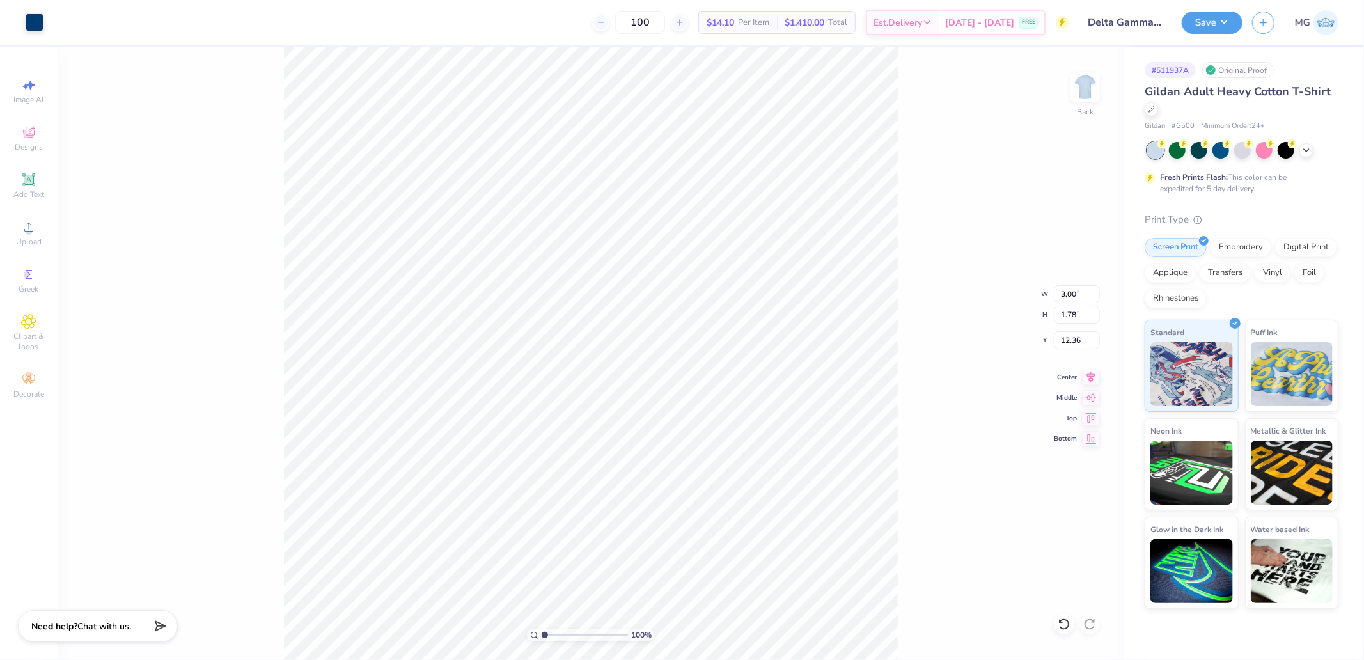
type input "3.00"
click at [1081, 104] on div "Back" at bounding box center [1084, 94] width 29 height 45
click at [12, 233] on div "Upload" at bounding box center [28, 233] width 45 height 38
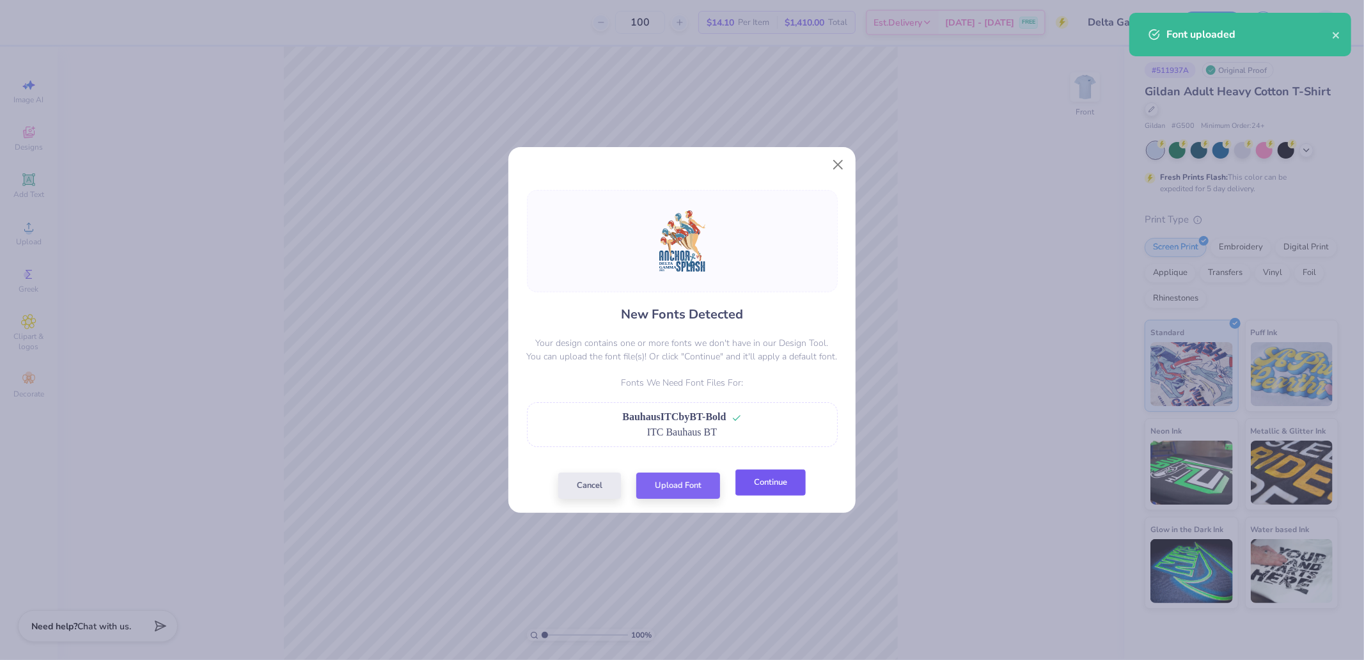
click at [750, 491] on button "Continue" at bounding box center [770, 482] width 70 height 26
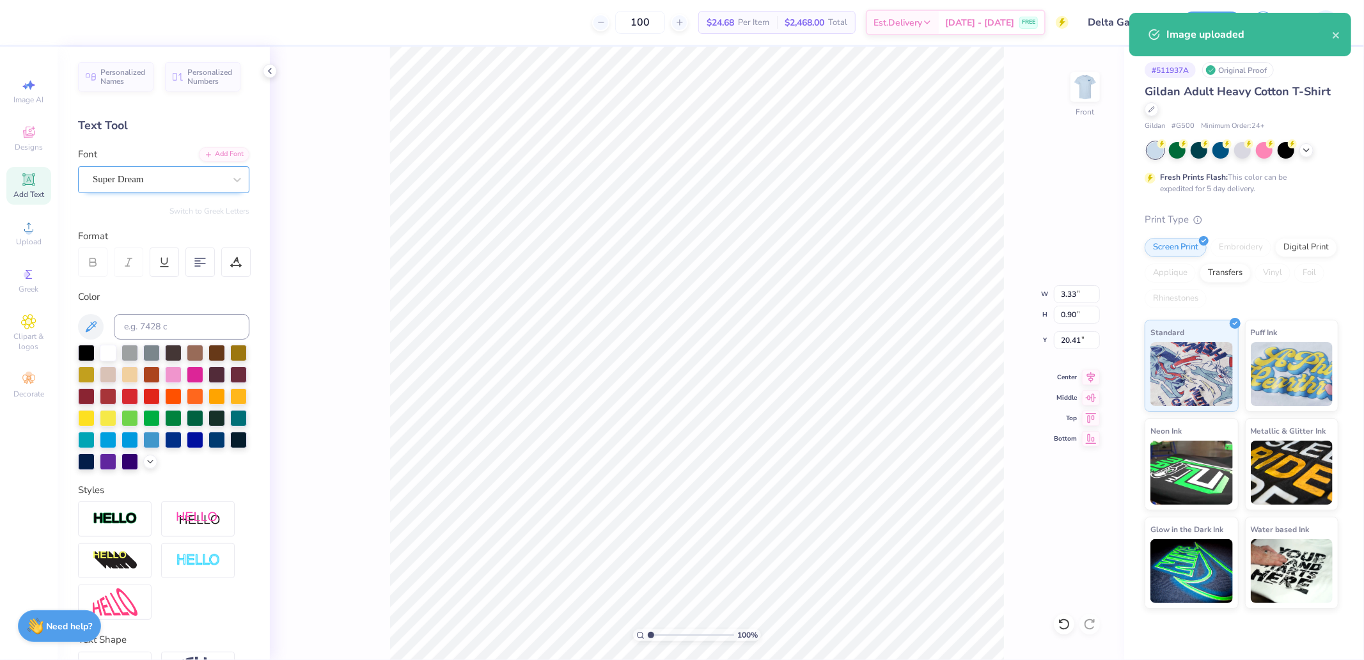
click at [145, 167] on div "Super Dream" at bounding box center [163, 179] width 171 height 27
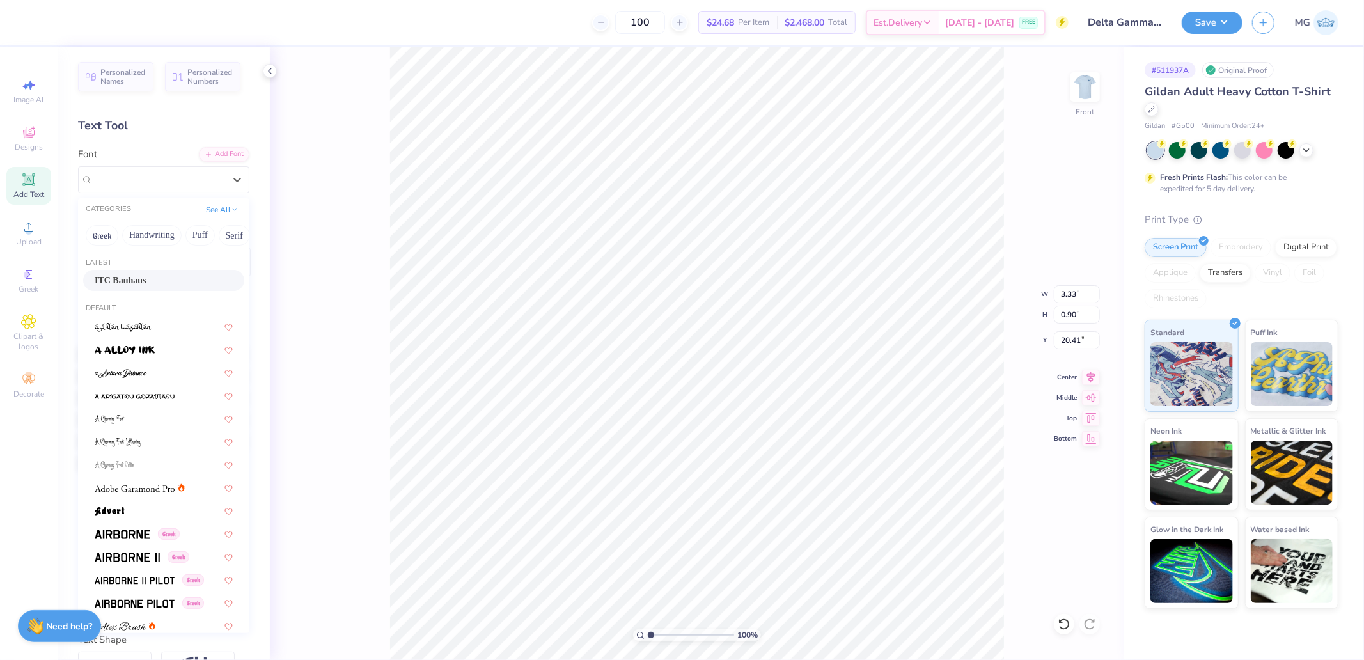
click at [136, 284] on span "ITC Bauhaus" at bounding box center [121, 280] width 52 height 13
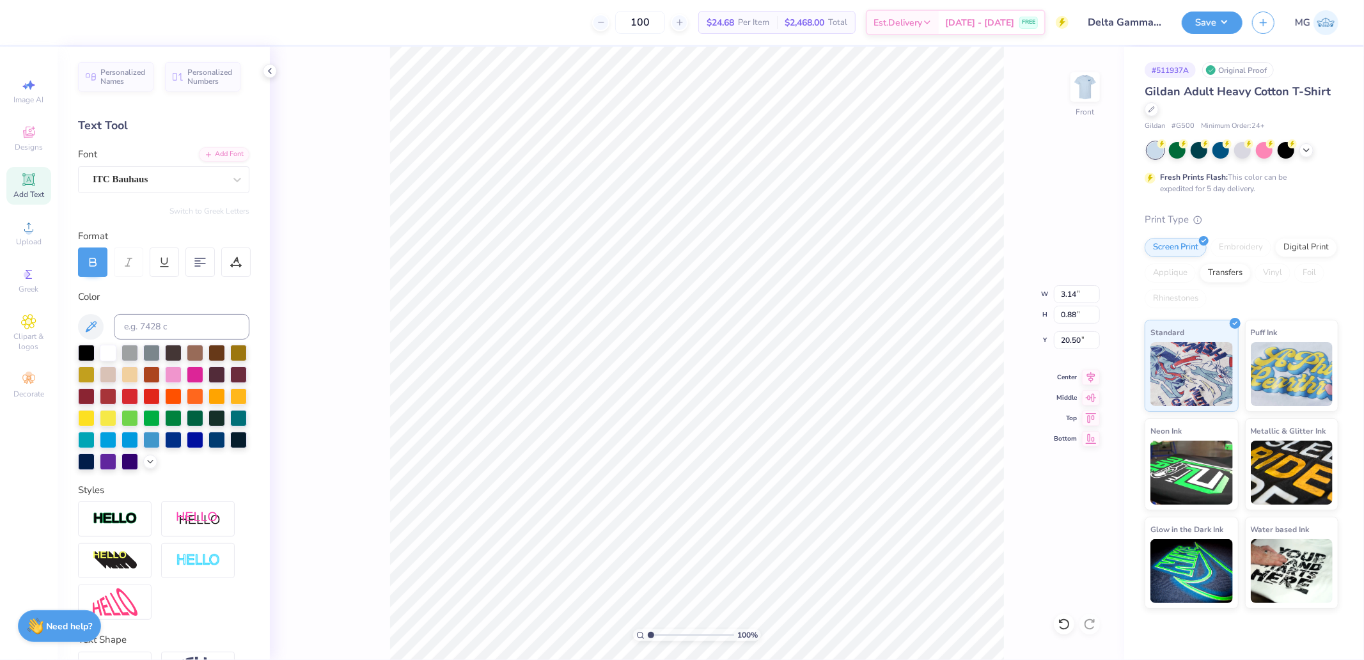
type input "3.14"
type input "0.88"
type input "20.50"
click at [150, 181] on div "Super Dream" at bounding box center [158, 179] width 134 height 20
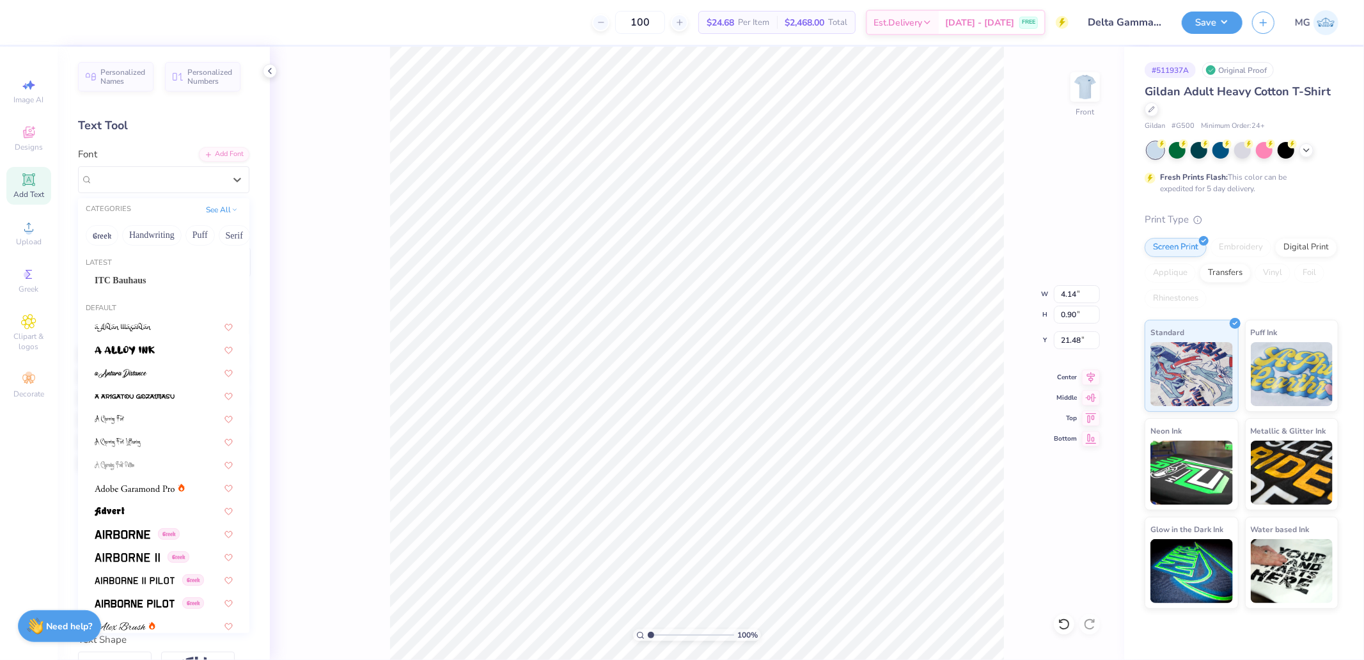
click at [130, 267] on div "Latest" at bounding box center [163, 263] width 171 height 11
click at [152, 278] on div "ITC Bauhaus" at bounding box center [164, 280] width 138 height 13
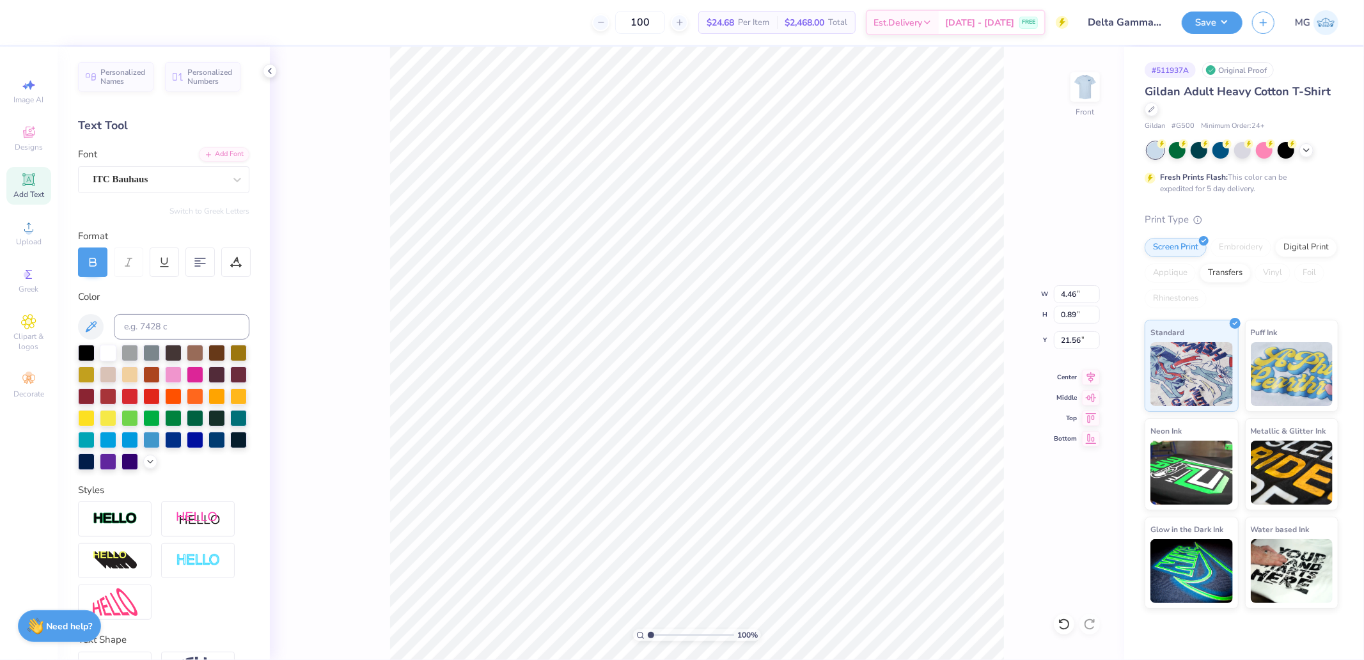
type input "4.46"
type input "0.89"
type input "21.56"
click at [137, 180] on div "Super Dream" at bounding box center [158, 179] width 134 height 20
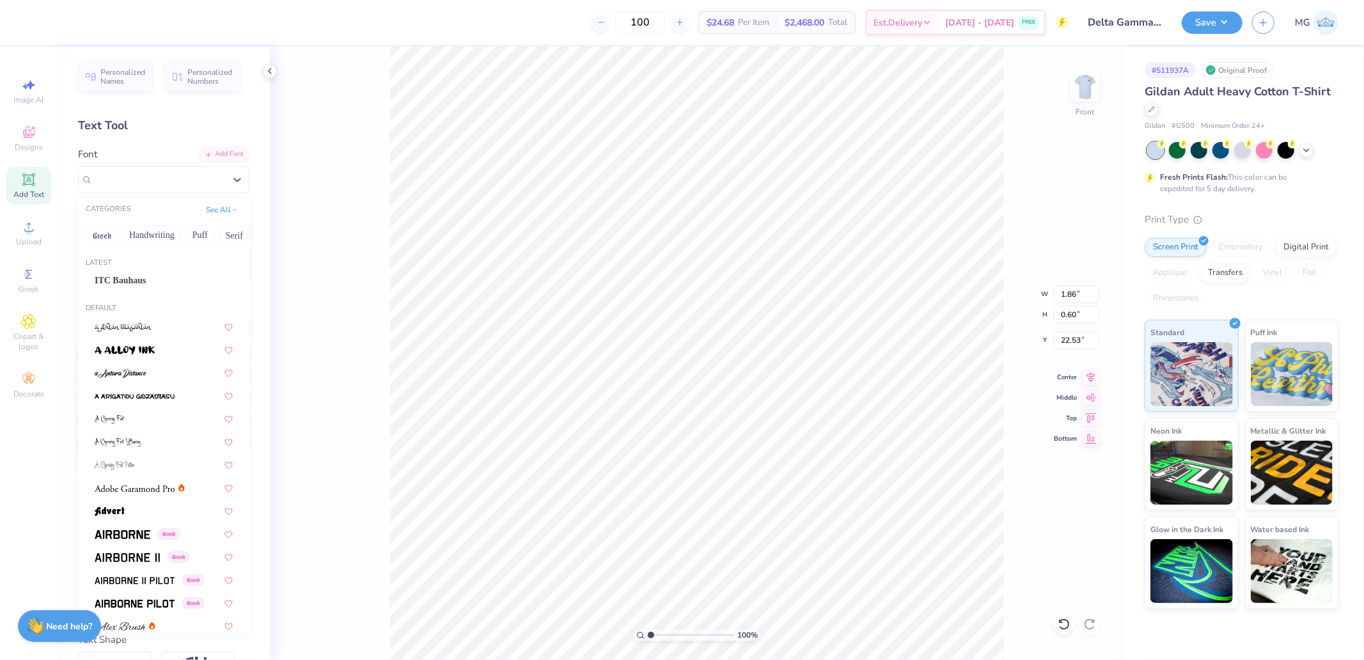
click at [124, 269] on div "Latest ITC Bauhaus" at bounding box center [163, 276] width 171 height 46
click at [121, 276] on span "ITC Bauhaus" at bounding box center [121, 280] width 52 height 13
type input "1.67"
type input "0.56"
type input "22.60"
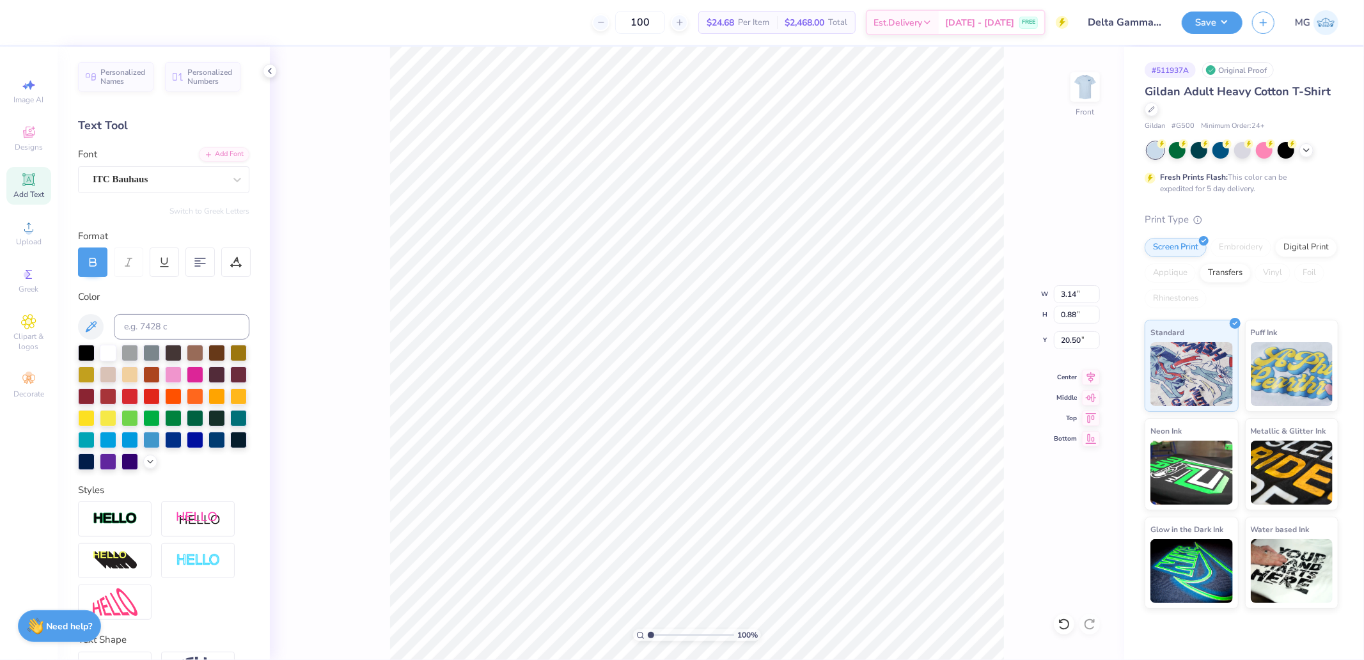
type input "4.46"
type input "1.95"
type input "21.56"
type input "3.14"
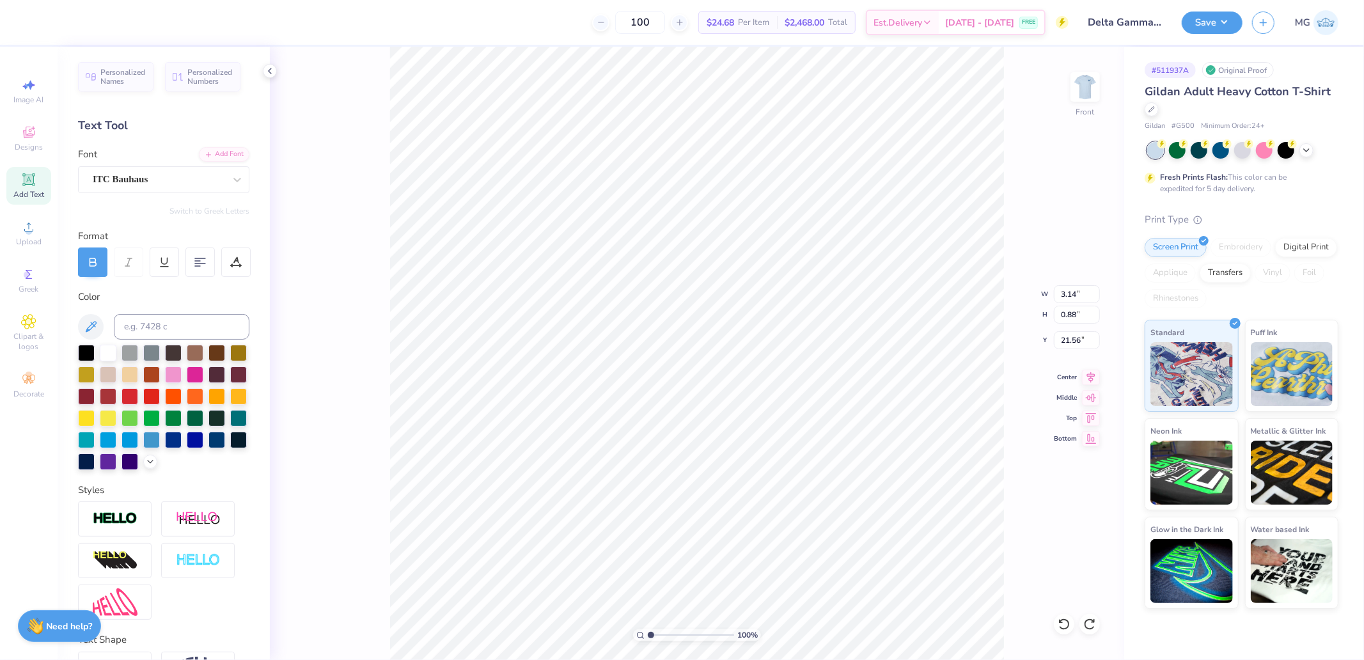
type input "0.88"
type input "20.50"
type input "4.46"
type input "0.89"
type input "21.38"
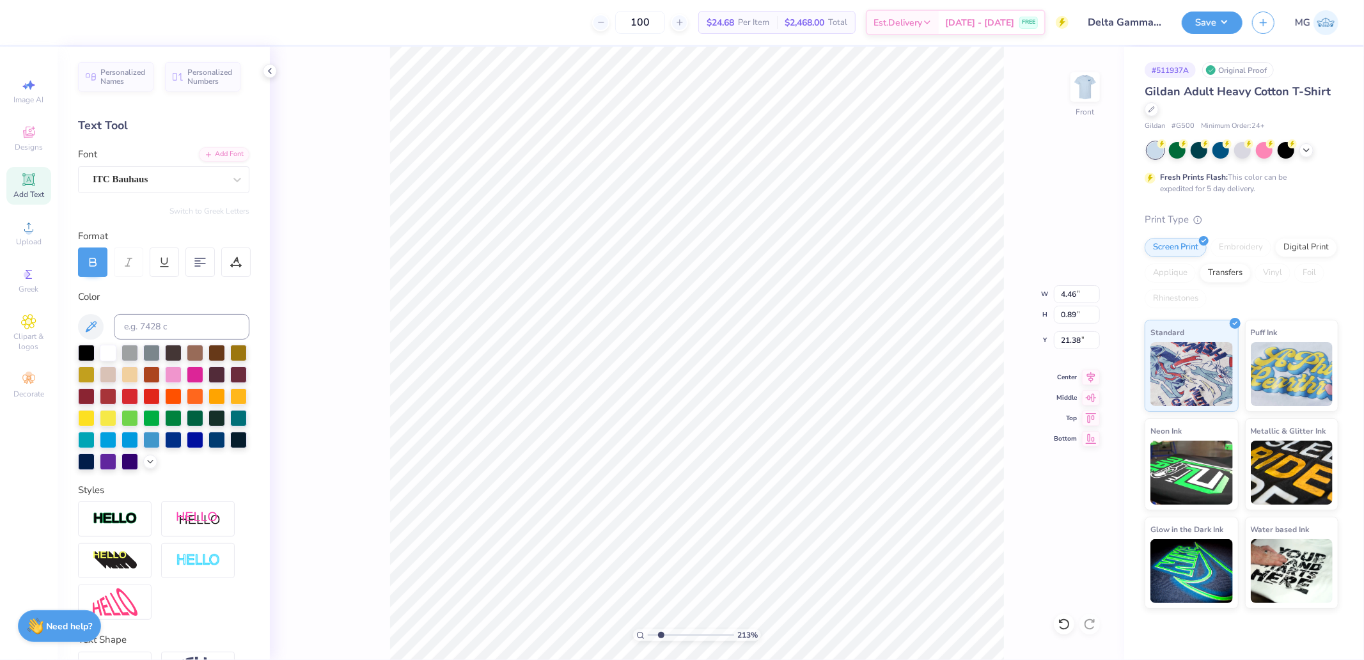
drag, startPoint x: 653, startPoint y: 635, endPoint x: 661, endPoint y: 635, distance: 7.7
type input "2.13"
click at [661, 635] on input "range" at bounding box center [691, 635] width 86 height 12
type input "21.52"
type input "13.52"
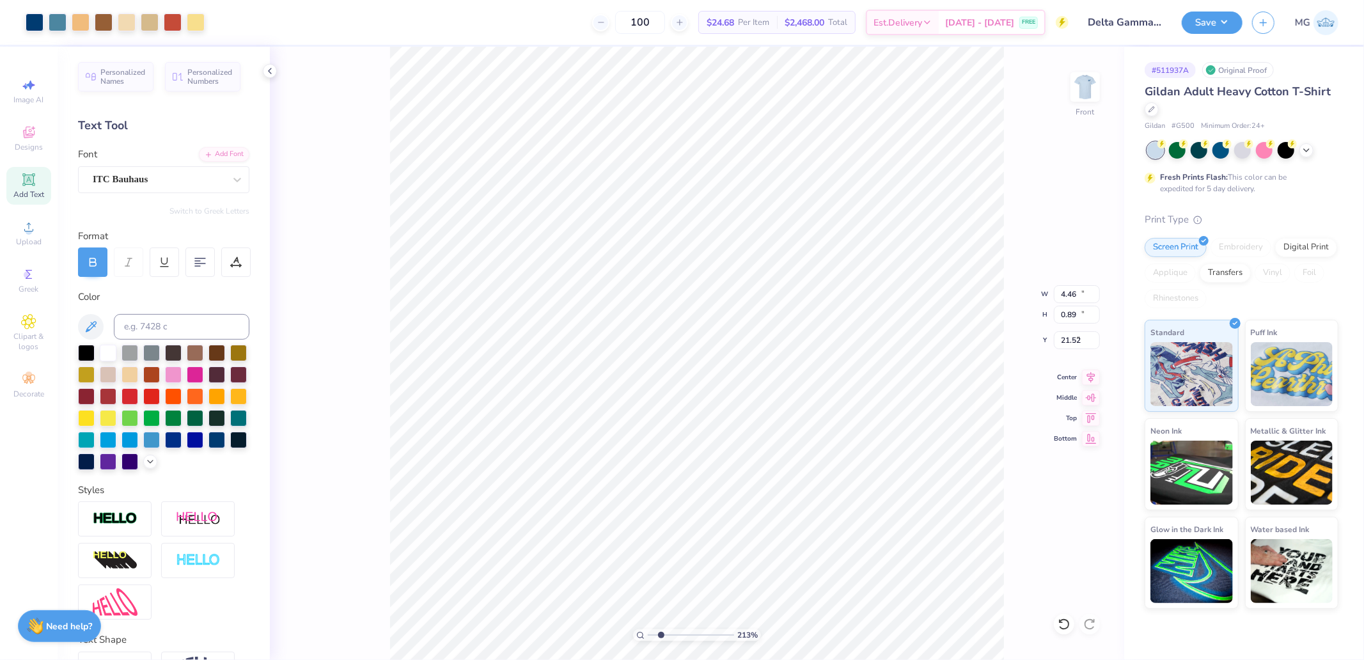
type input "18.00"
type input "5.25"
type input "22.55"
click at [655, 636] on input "range" at bounding box center [691, 635] width 86 height 12
drag, startPoint x: 654, startPoint y: 634, endPoint x: 606, endPoint y: 638, distance: 48.1
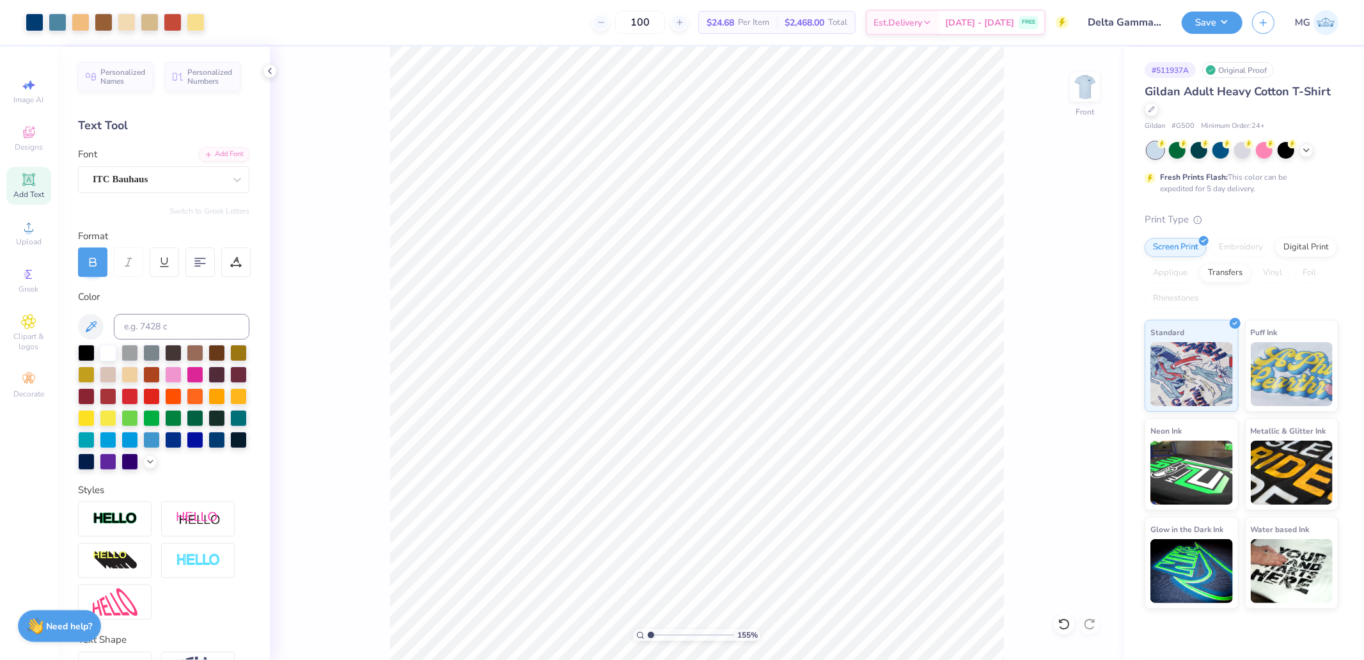
type input "1"
click at [648, 638] on input "range" at bounding box center [691, 635] width 86 height 12
click at [1059, 317] on input "18.00" at bounding box center [1077, 315] width 46 height 18
type input "15"
type input "11.27"
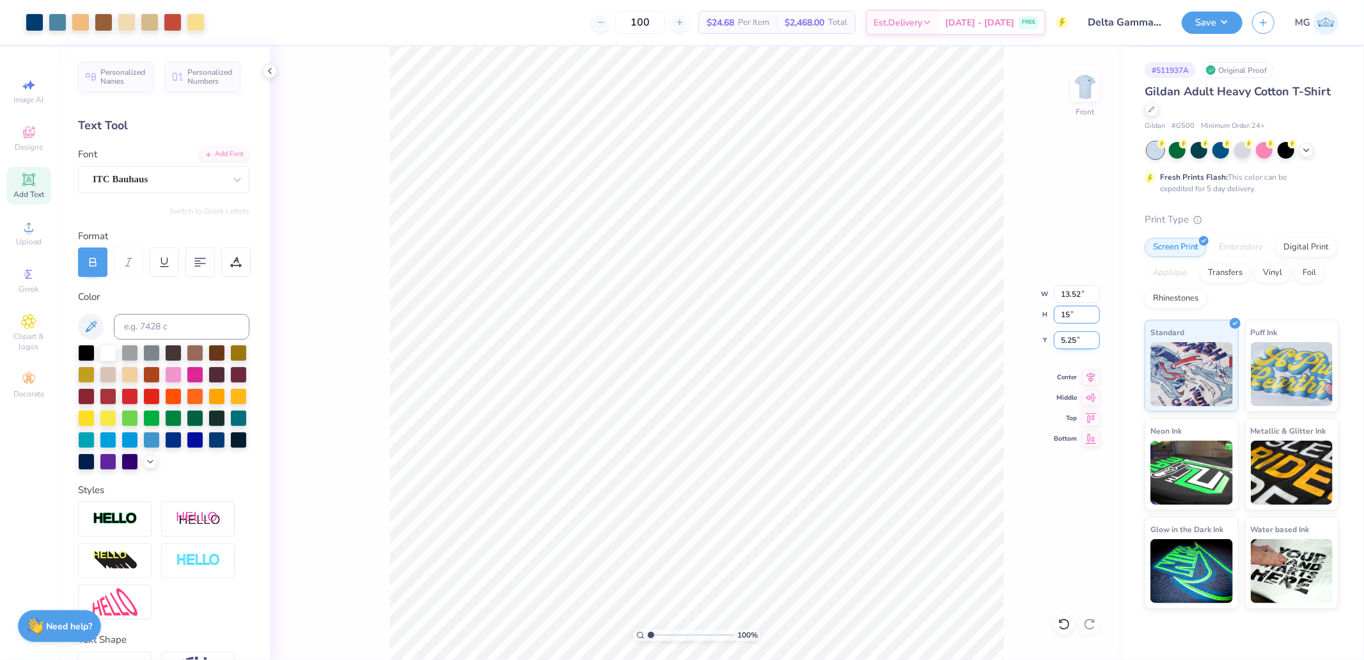
type input "15.00"
click at [1091, 383] on icon at bounding box center [1091, 375] width 18 height 15
click at [1079, 335] on input "6.75" at bounding box center [1077, 340] width 46 height 18
type input "3.00"
click at [1090, 74] on img at bounding box center [1085, 86] width 51 height 51
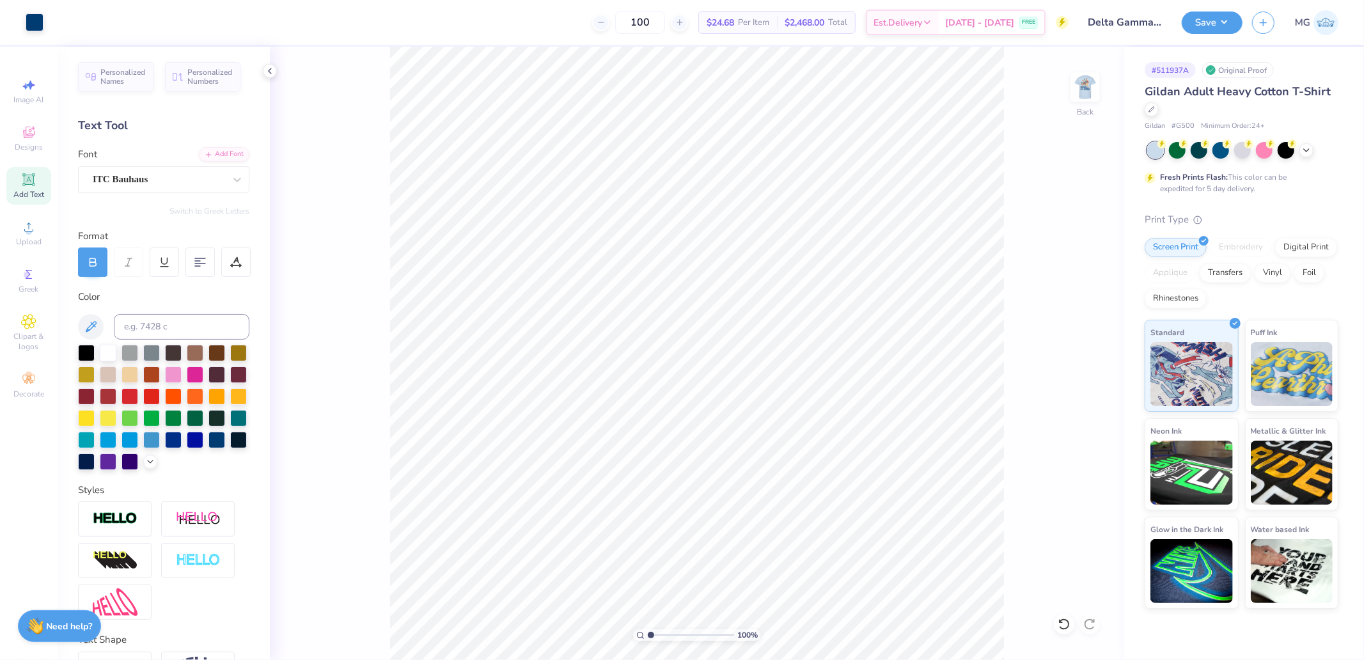
click at [1090, 74] on img at bounding box center [1085, 87] width 26 height 26
click at [1088, 84] on img at bounding box center [1085, 86] width 51 height 51
click at [1079, 98] on img at bounding box center [1085, 86] width 51 height 51
click at [1197, 26] on button "Save" at bounding box center [1212, 21] width 61 height 22
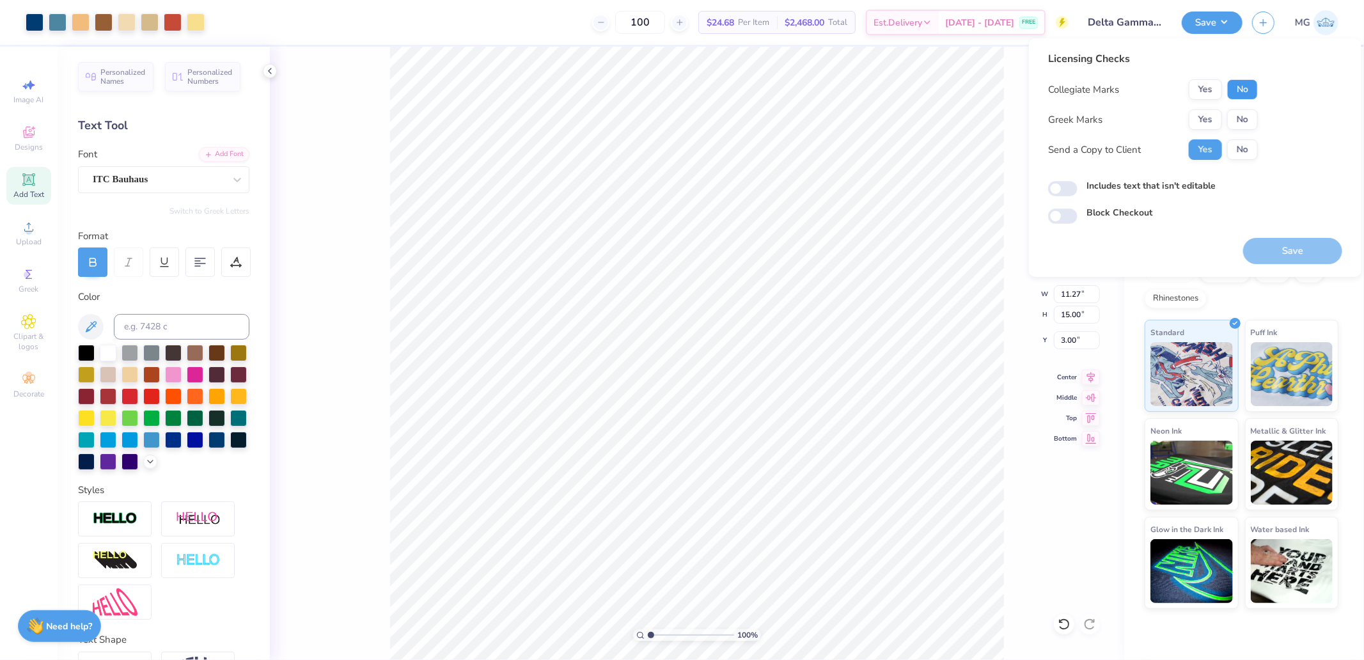
click at [1243, 98] on button "No" at bounding box center [1242, 89] width 31 height 20
click at [1203, 118] on button "Yes" at bounding box center [1205, 119] width 33 height 20
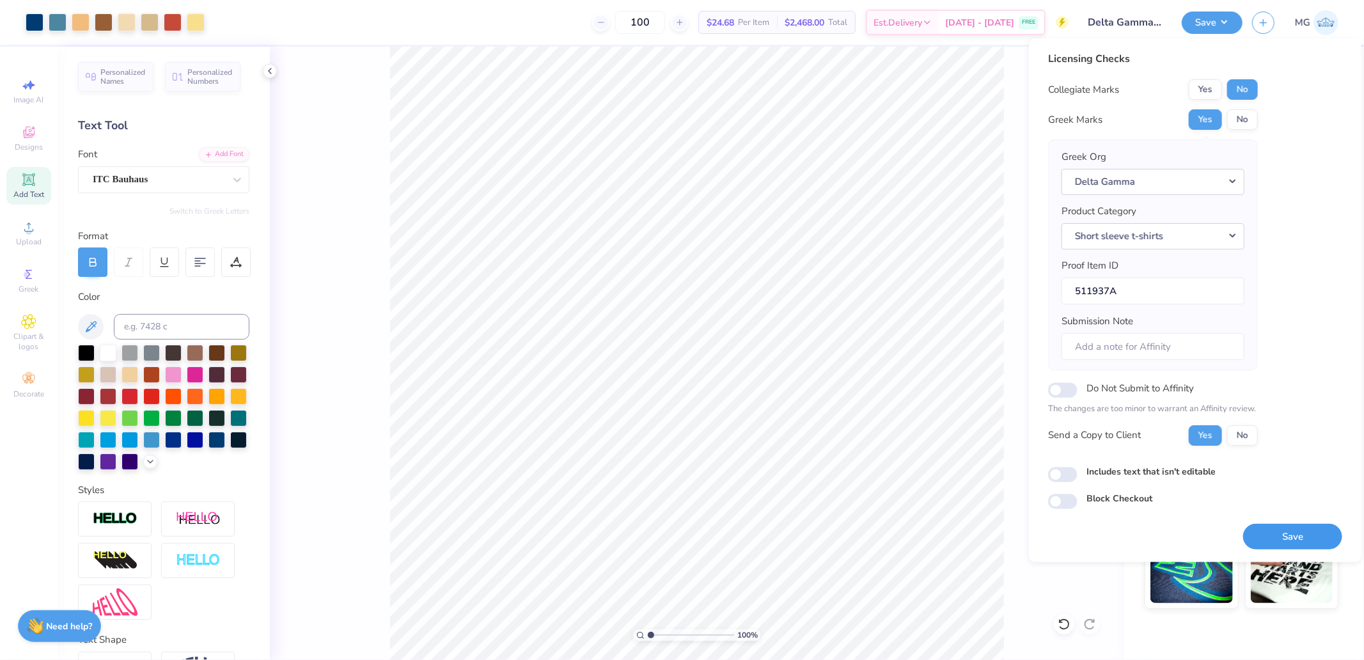
click at [1300, 541] on button "Save" at bounding box center [1292, 537] width 99 height 26
